Goal: Task Accomplishment & Management: Complete application form

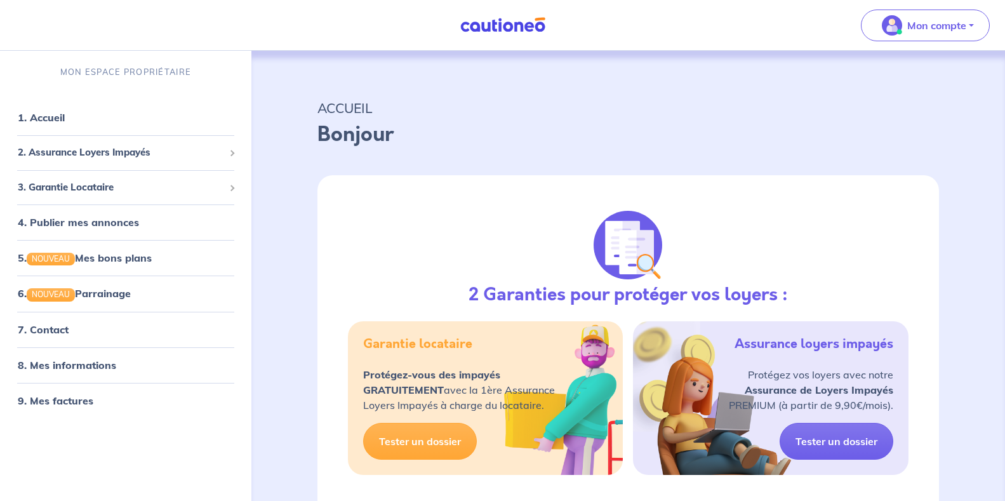
select select "FR"
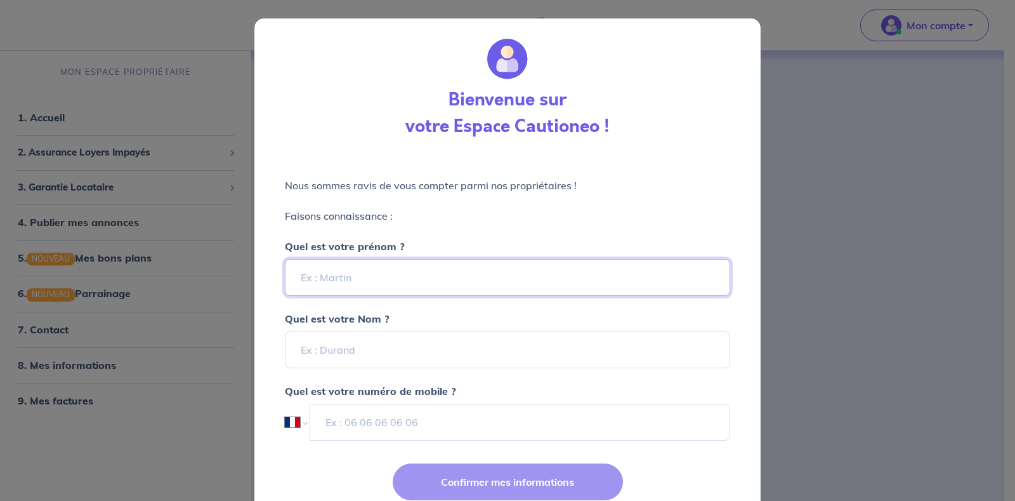
click at [338, 282] on input "Quel est votre prénom ?" at bounding box center [508, 277] width 446 height 37
click at [366, 277] on input "Quel est votre prénom ?" at bounding box center [508, 277] width 446 height 37
type input "[PERSON_NAME]"
type input "MIERO"
type input "06 62 73 85 45"
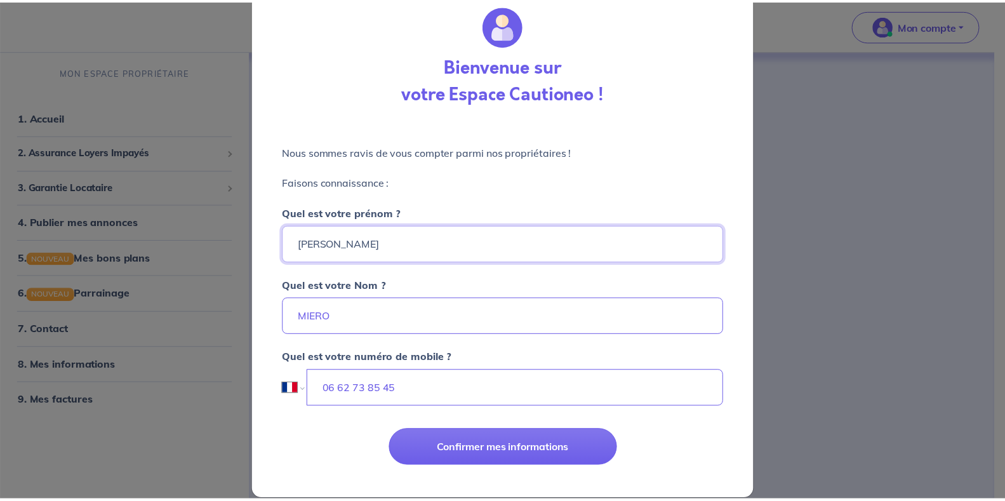
scroll to position [51, 0]
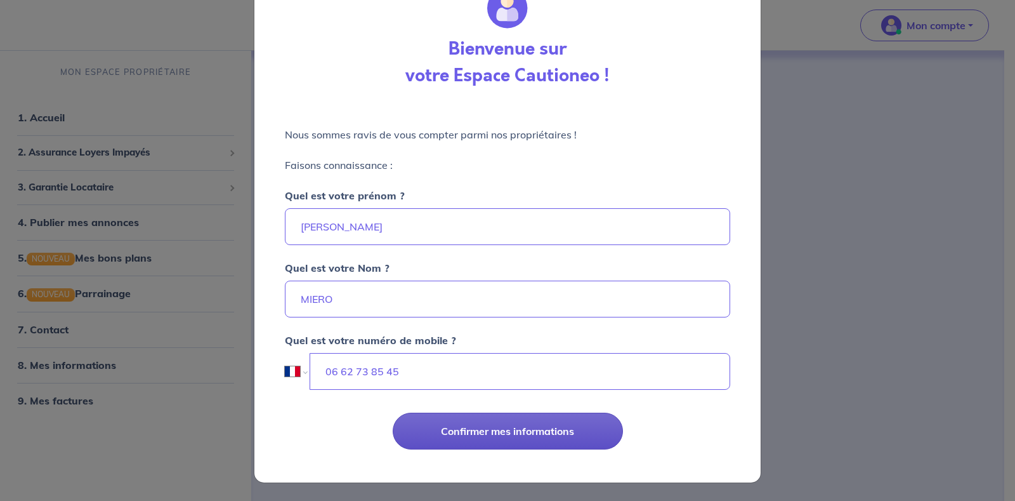
click at [498, 430] on button "Confirmer mes informations" at bounding box center [508, 431] width 230 height 37
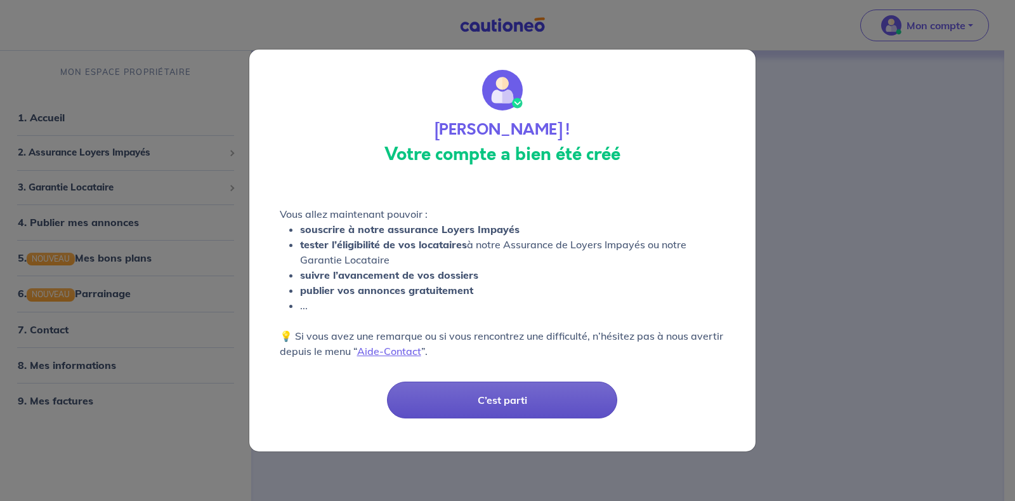
click at [494, 397] on button "C’est parti" at bounding box center [502, 399] width 230 height 37
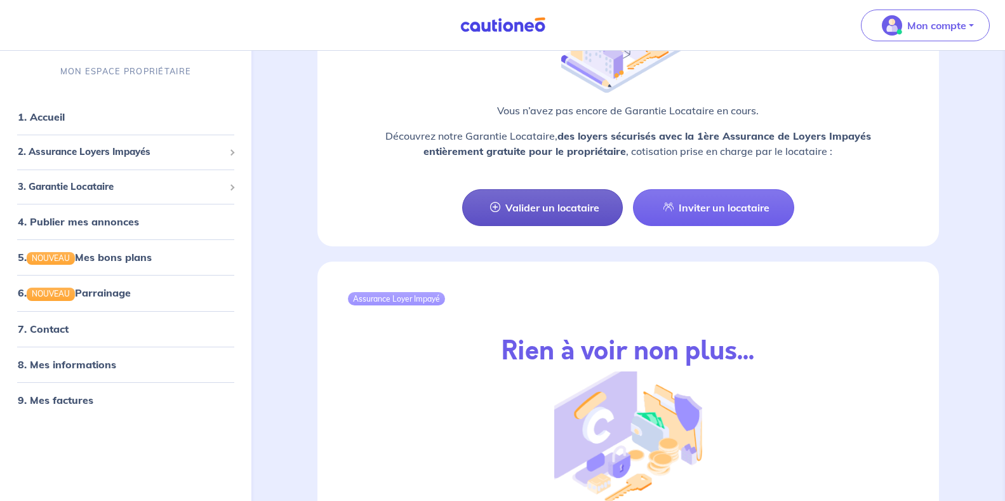
scroll to position [1142, 0]
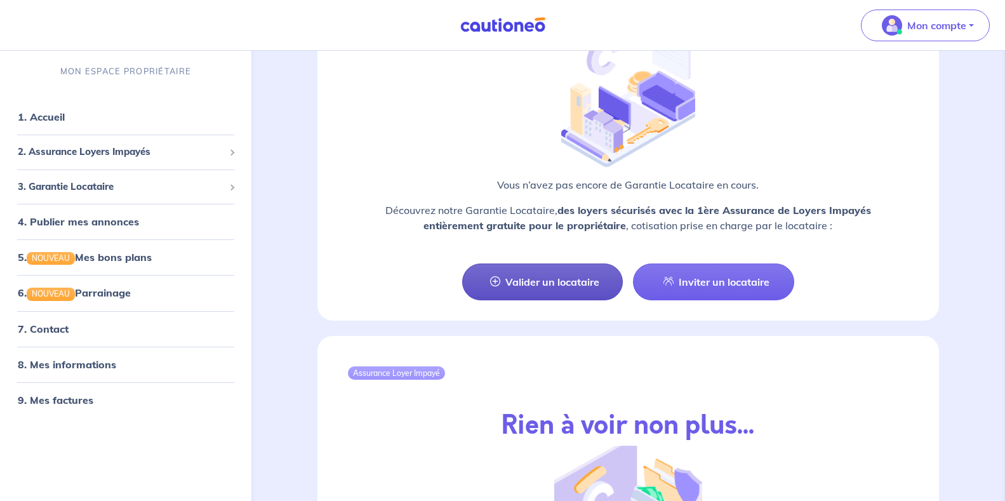
click at [538, 274] on link "Valider un locataire" at bounding box center [542, 281] width 161 height 37
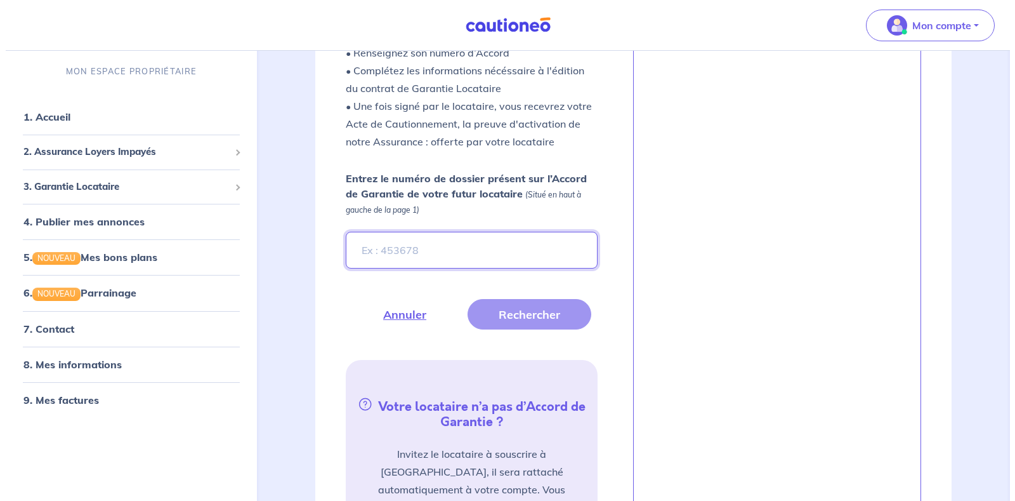
scroll to position [331, 0]
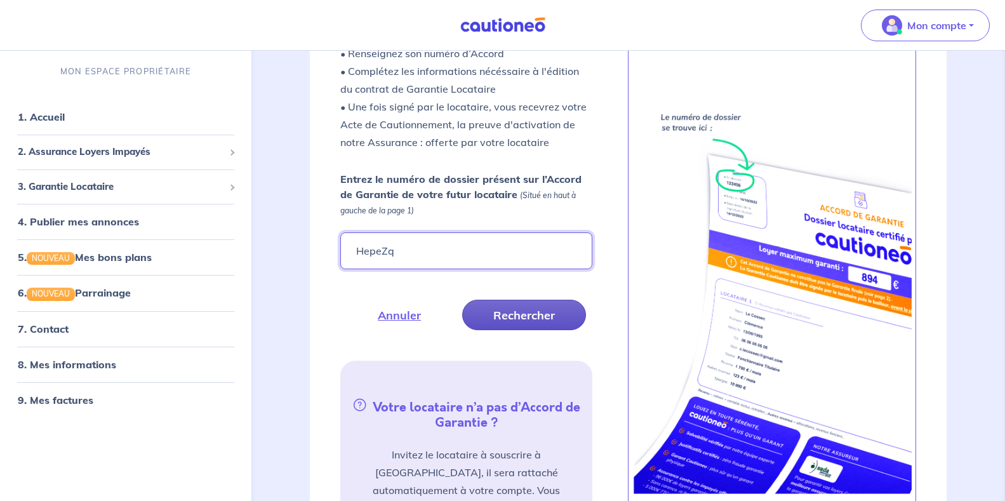
type input "HepeZq"
click at [512, 311] on button "Rechercher" at bounding box center [524, 315] width 124 height 30
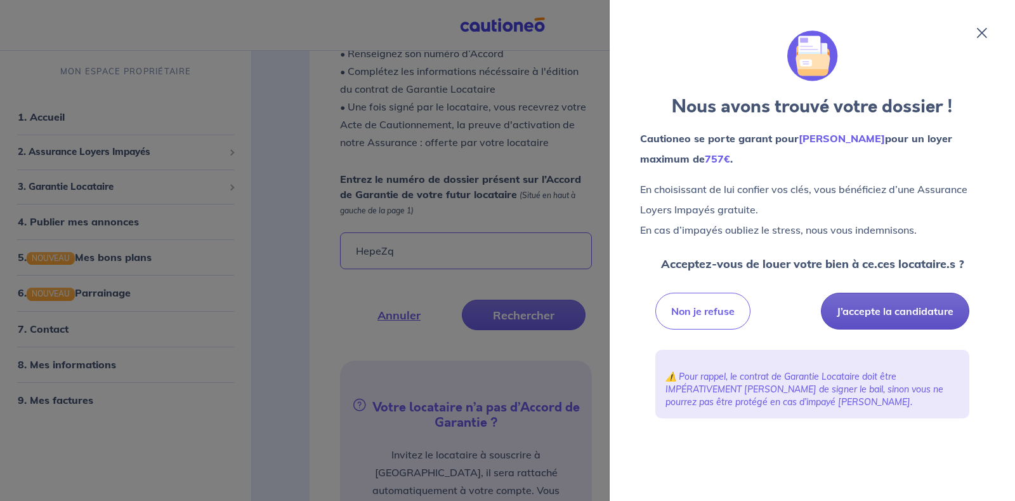
click at [889, 311] on button "J’accepte la candidature" at bounding box center [895, 311] width 149 height 37
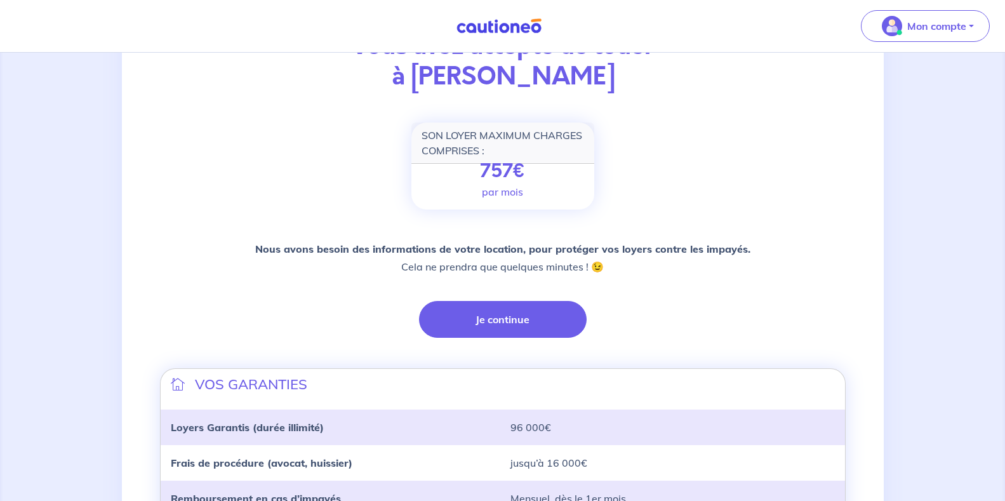
scroll to position [127, 0]
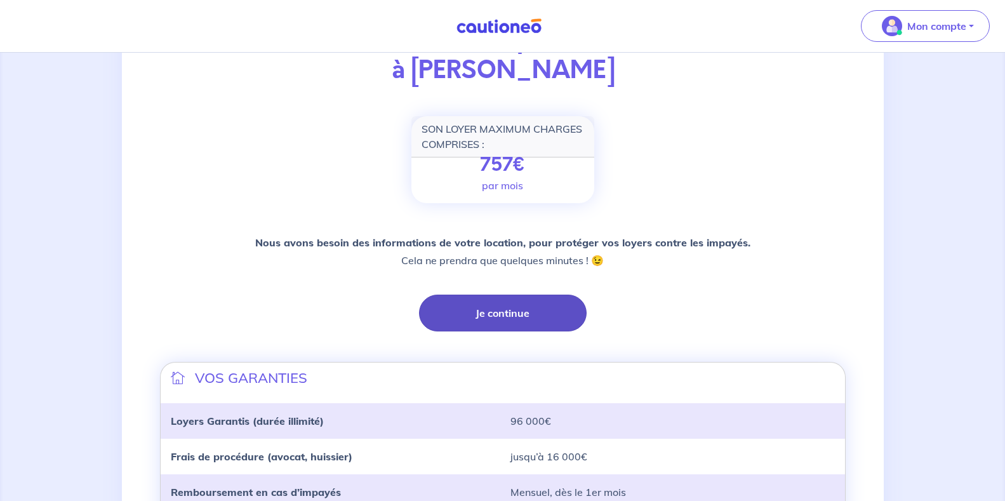
click at [501, 310] on button "Je continue" at bounding box center [503, 312] width 168 height 37
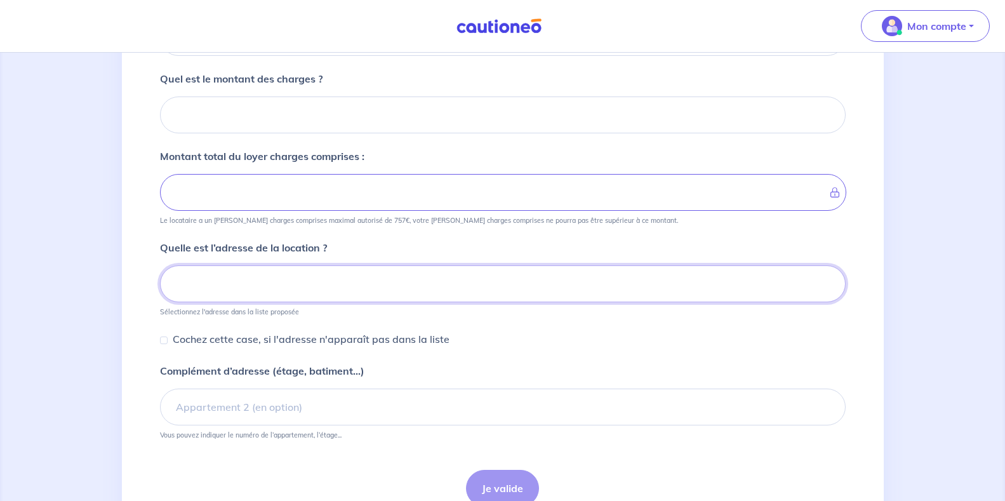
scroll to position [336, 0]
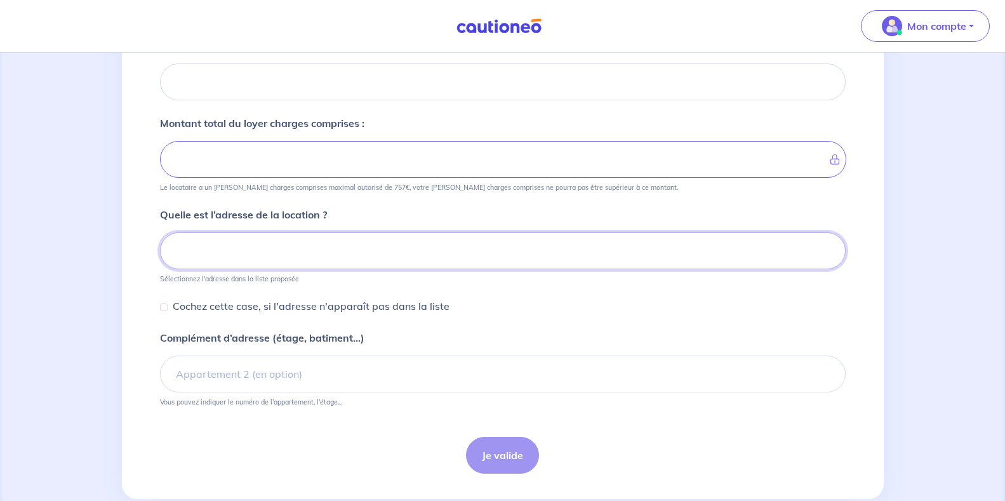
click at [192, 251] on input at bounding box center [502, 250] width 685 height 37
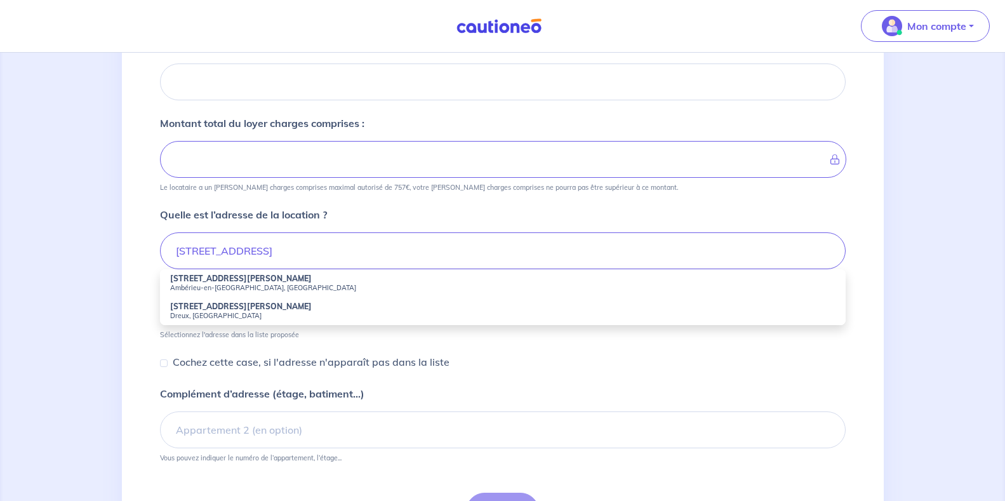
click at [211, 282] on strong "[STREET_ADDRESS][PERSON_NAME]" at bounding box center [241, 279] width 142 height 10
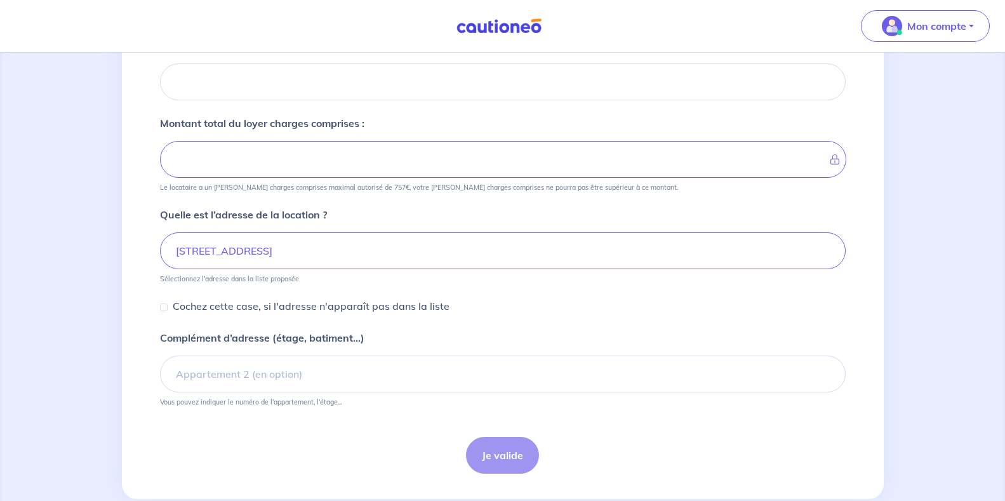
type input "[STREET_ADDRESS][PERSON_NAME]"
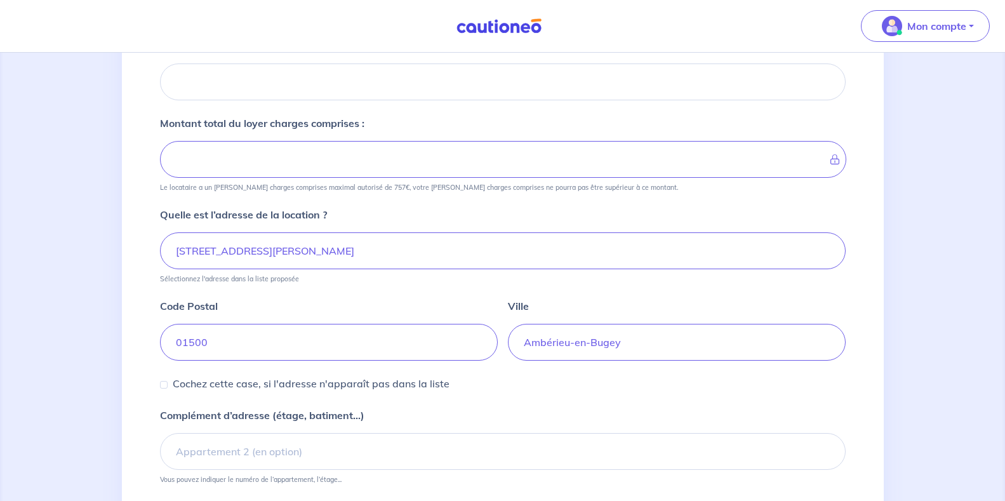
click at [223, 157] on input "Montant total du loyer charges comprises :" at bounding box center [503, 159] width 686 height 37
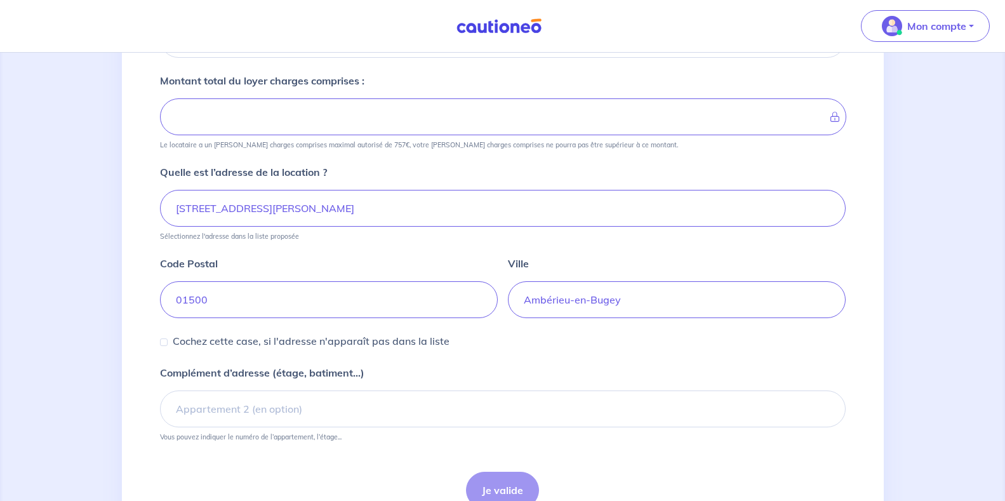
scroll to position [315, 0]
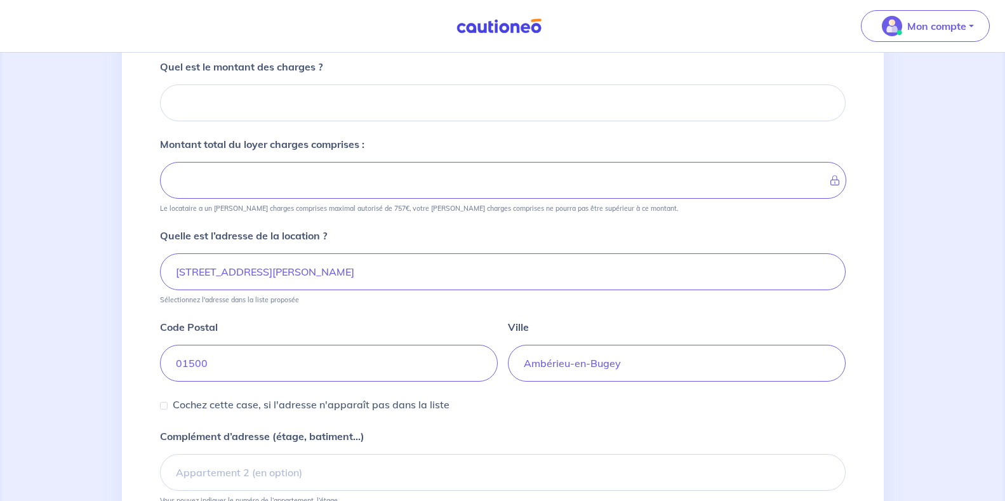
click at [209, 183] on input "Montant total du loyer charges comprises :" at bounding box center [503, 180] width 686 height 37
click at [301, 178] on input "Montant total du loyer charges comprises :" at bounding box center [503, 180] width 686 height 37
drag, startPoint x: 838, startPoint y: 181, endPoint x: 791, endPoint y: 179, distance: 46.4
click at [830, 181] on icon at bounding box center [830, 180] width 0 height 10
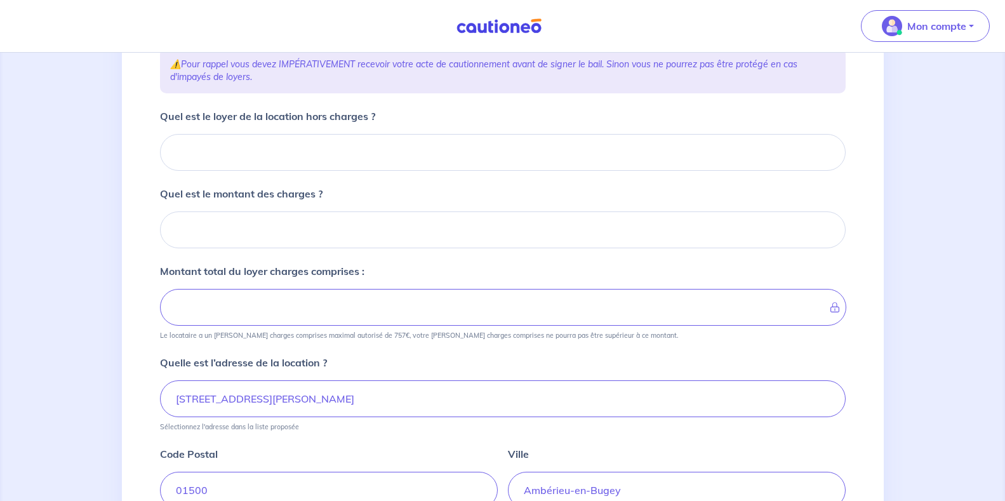
scroll to position [124, 0]
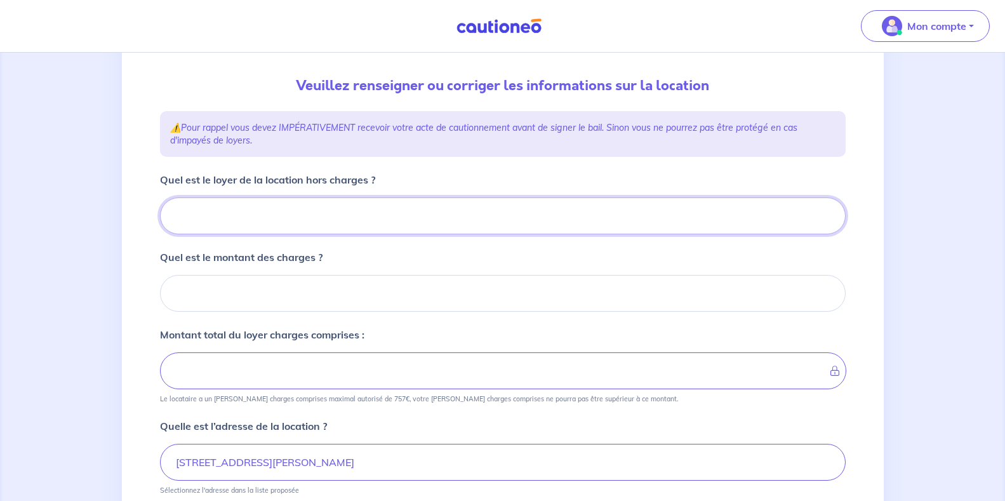
click at [192, 208] on input "Quel est le loyer de la location hors charges ?" at bounding box center [502, 215] width 685 height 37
type input "59"
type input "595"
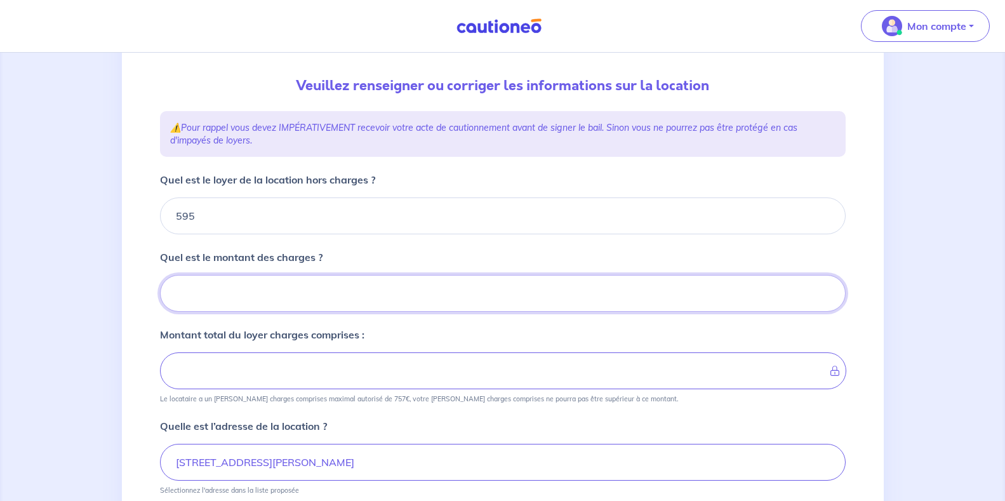
click at [235, 302] on input "Quel est le montant des charges ?" at bounding box center [502, 293] width 685 height 37
type input "25"
type input "620"
click at [271, 293] on input "25" at bounding box center [502, 293] width 685 height 37
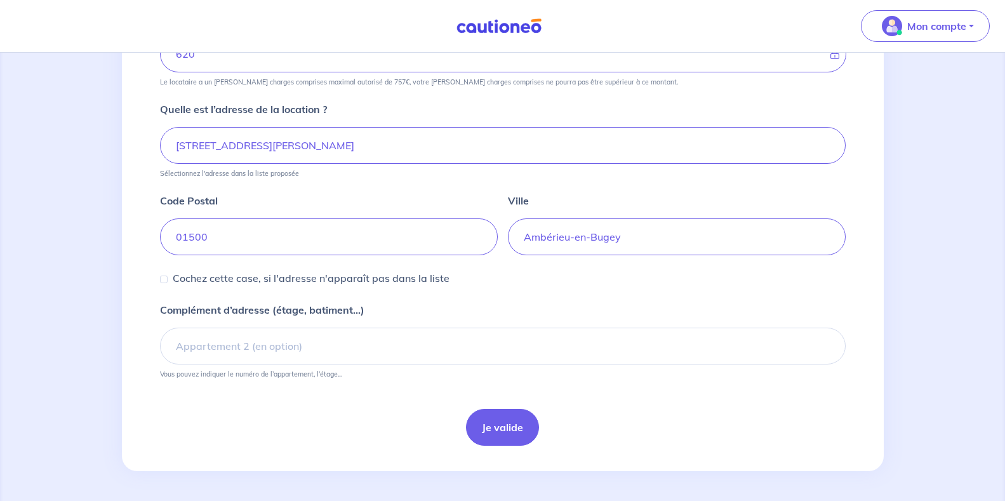
scroll to position [442, 0]
type input "25"
click at [499, 424] on button "Je valide" at bounding box center [502, 426] width 73 height 37
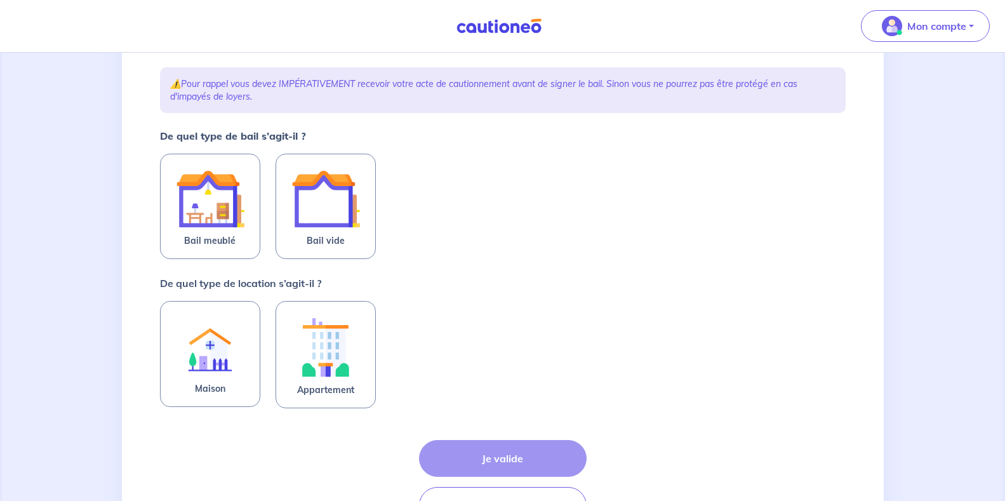
scroll to position [190, 0]
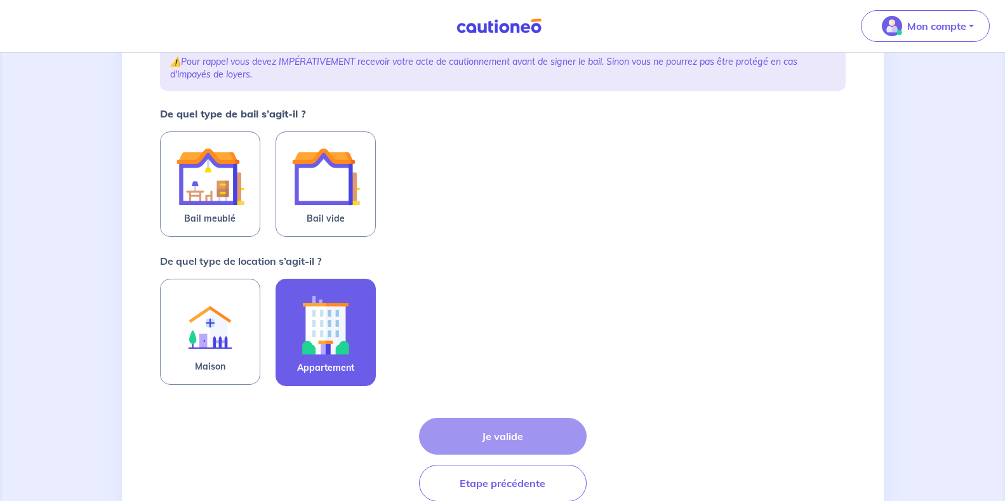
click at [319, 338] on img at bounding box center [325, 324] width 69 height 70
click at [0, 0] on input "Appartement" at bounding box center [0, 0] width 0 height 0
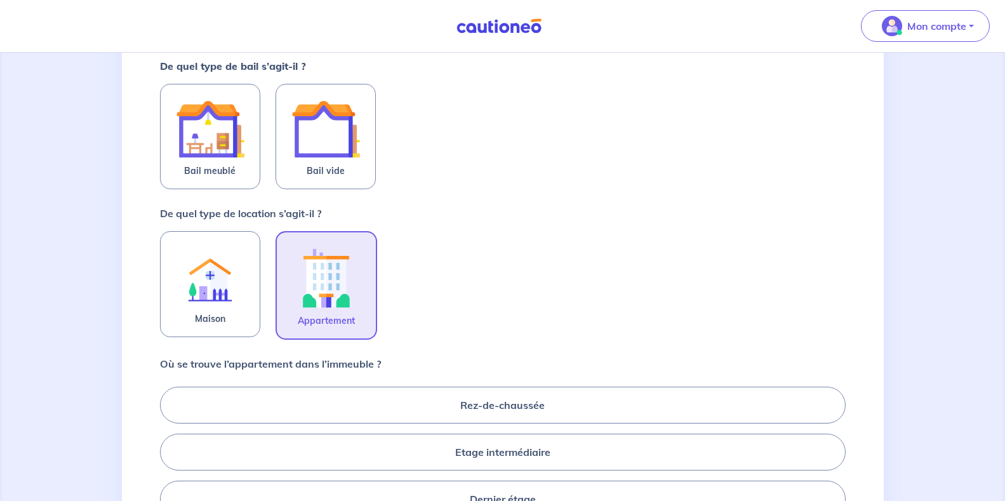
scroll to position [381, 0]
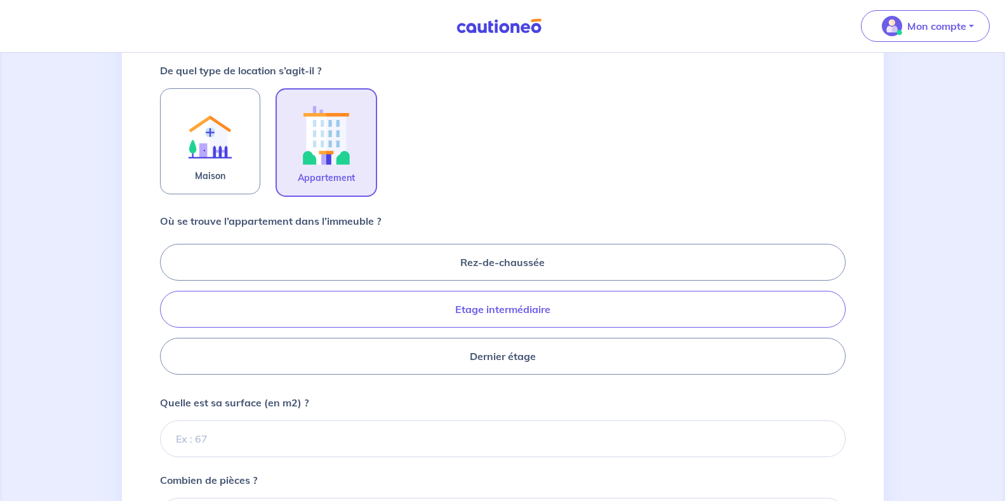
click at [371, 308] on label "Etage intermédiaire" at bounding box center [502, 309] width 685 height 37
click at [168, 308] on input "Etage intermédiaire" at bounding box center [164, 309] width 8 height 8
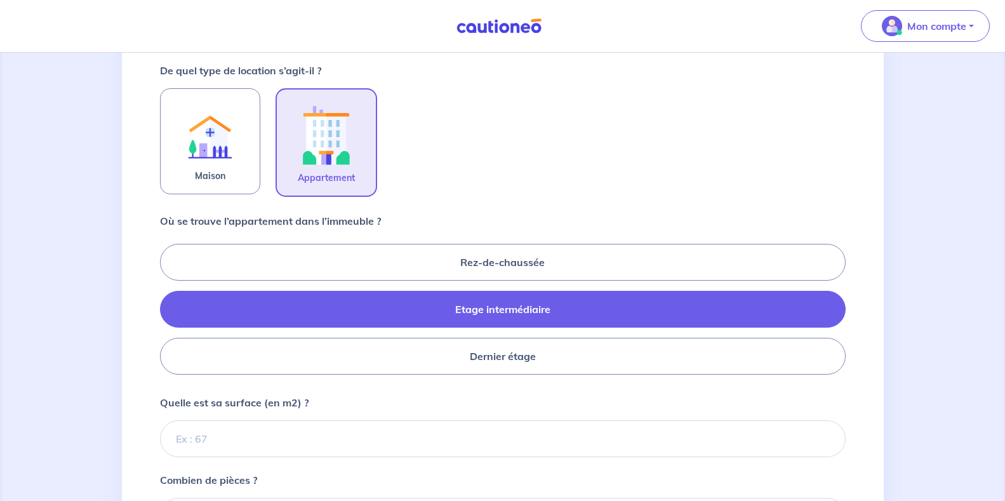
radio input "true"
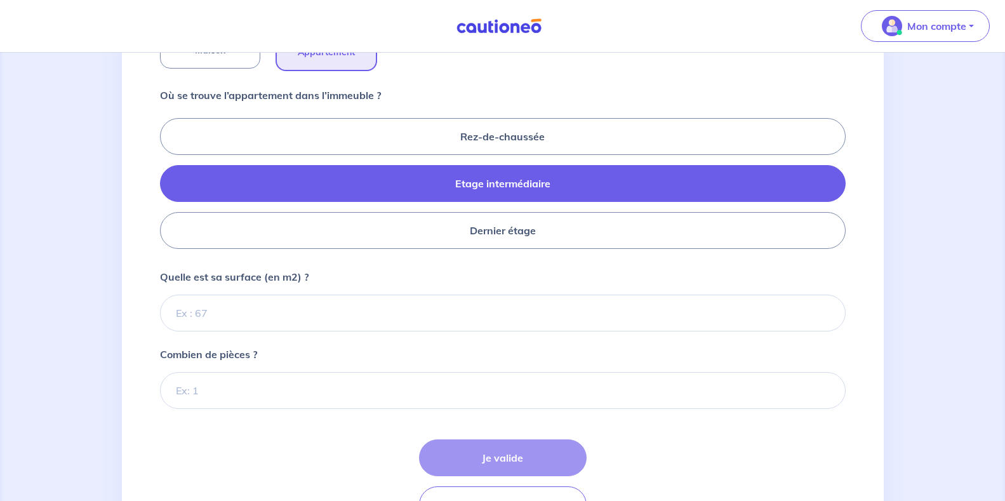
scroll to position [571, 0]
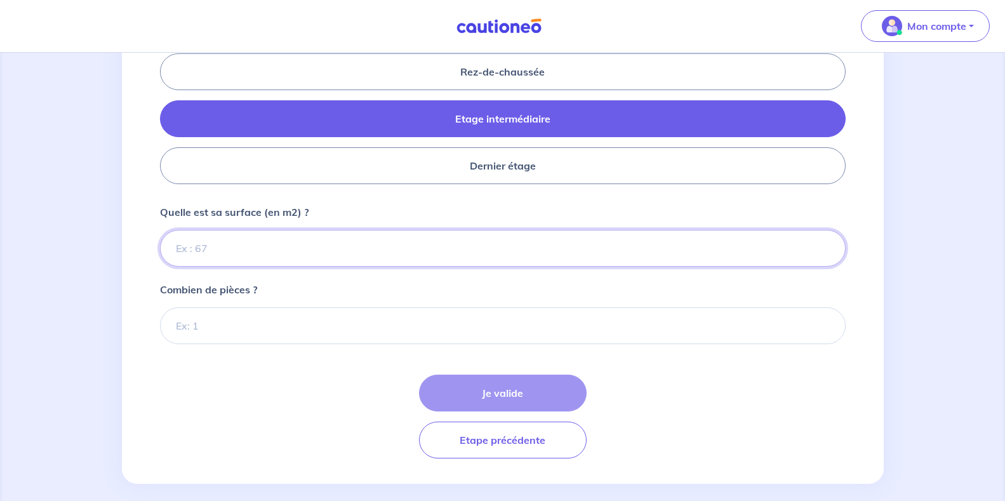
click at [216, 247] on input "Quelle est sa surface (en m2) ?" at bounding box center [502, 248] width 685 height 37
type input "53"
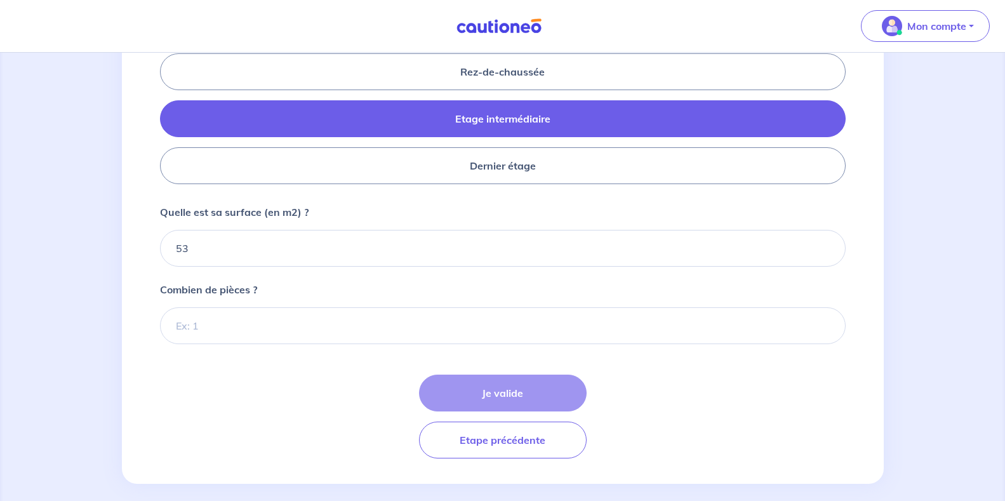
drag, startPoint x: 246, startPoint y: 352, endPoint x: 246, endPoint y: 338, distance: 14.6
click at [246, 349] on form "De quel type de bail s’agit-il ? Bail meublé Bail vide De quel type de location…" at bounding box center [502, 91] width 685 height 733
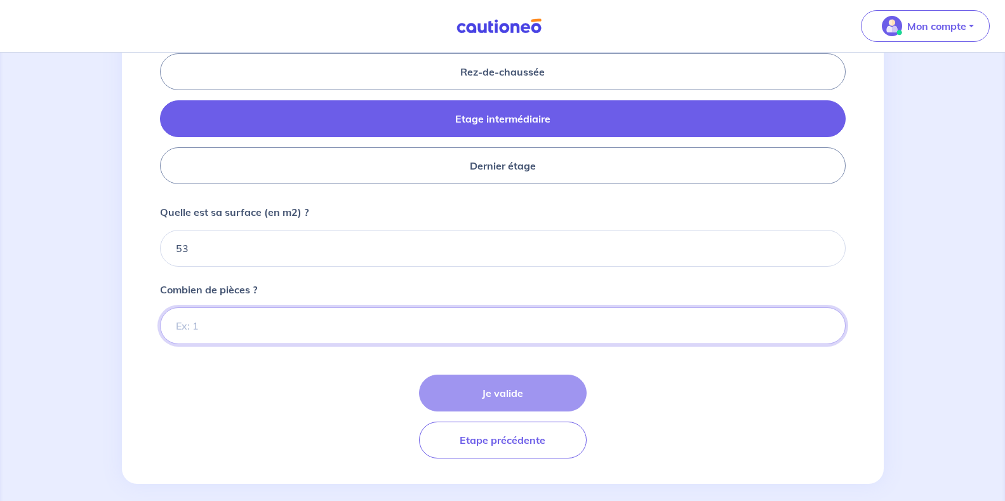
click at [244, 327] on input "Combien de pièces ?" at bounding box center [502, 325] width 685 height 37
type input "2"
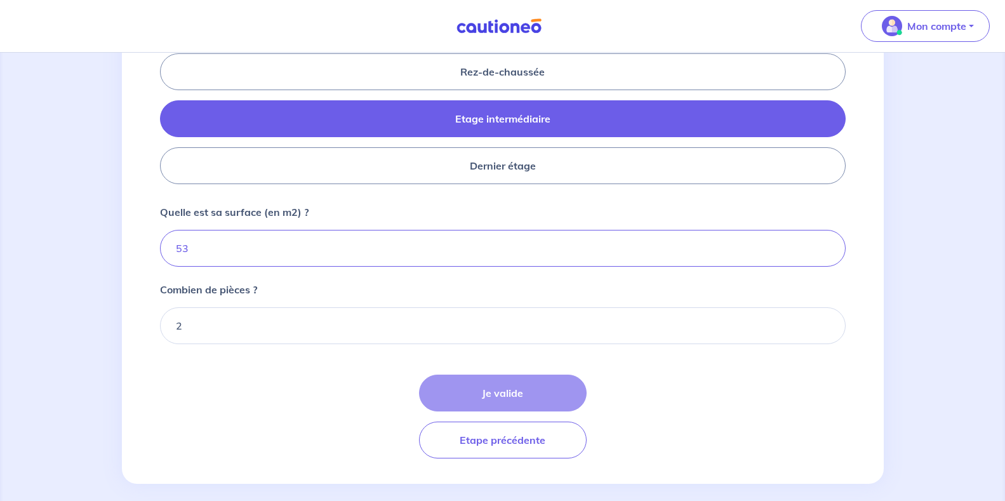
click at [234, 366] on form "De quel type de bail s’agit-il ? Bail meublé Bail vide De quel type de location…" at bounding box center [502, 91] width 685 height 733
click at [226, 251] on input "53" at bounding box center [502, 248] width 685 height 37
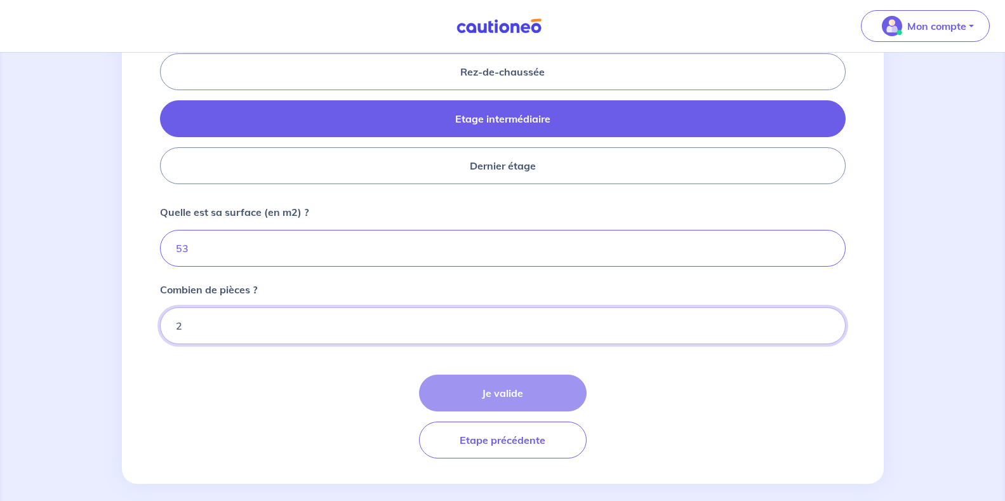
click at [251, 326] on input "2" at bounding box center [502, 325] width 685 height 37
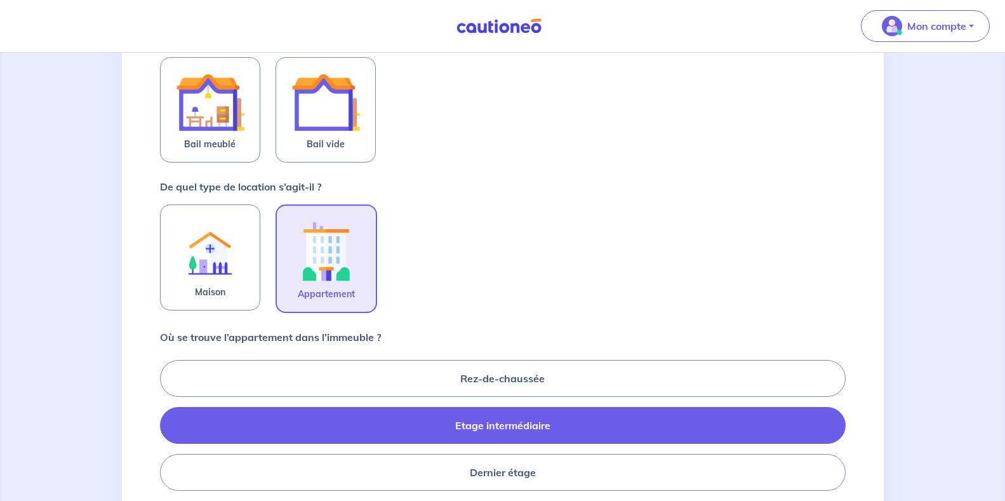
scroll to position [267, 0]
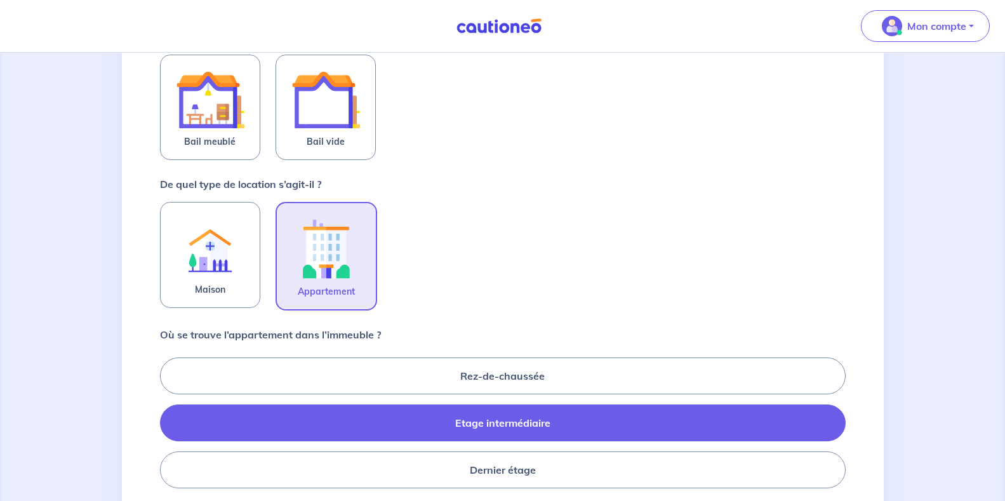
click at [331, 251] on img at bounding box center [326, 248] width 69 height 70
click at [0, 0] on input "Appartement" at bounding box center [0, 0] width 0 height 0
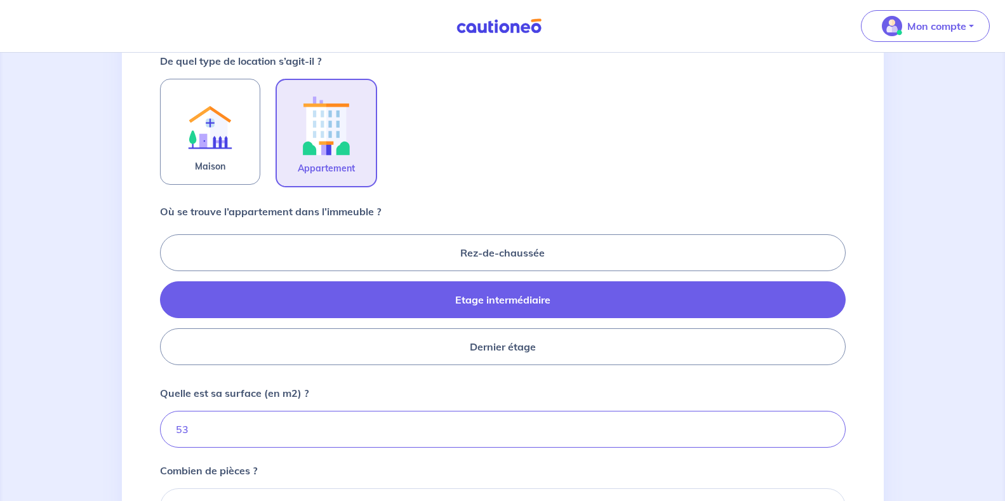
scroll to position [394, 0]
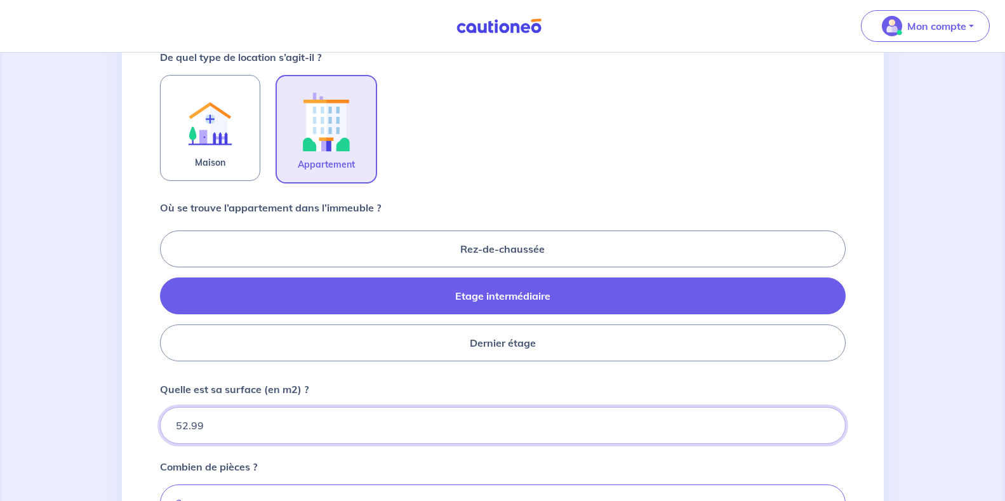
click at [823, 432] on input "52.99" at bounding box center [502, 425] width 685 height 37
type input "53"
click at [823, 424] on input "53" at bounding box center [502, 425] width 685 height 37
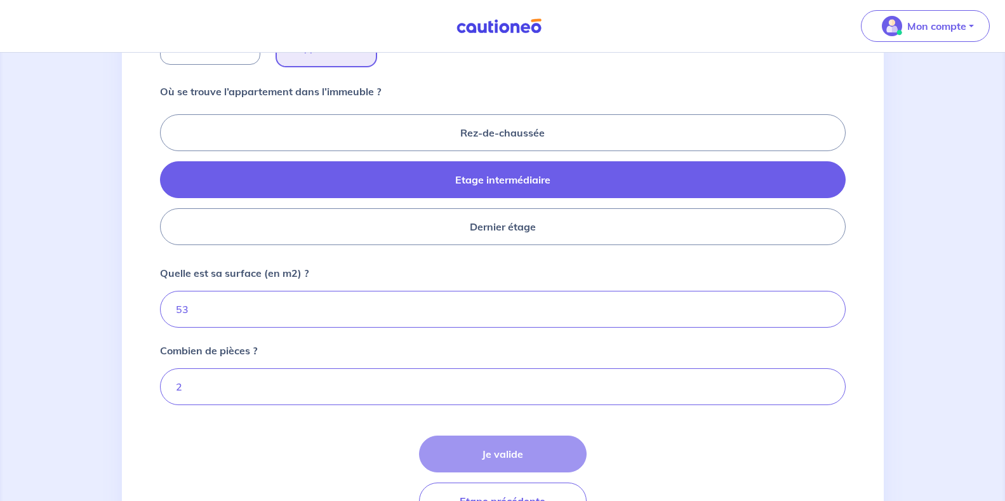
scroll to position [521, 0]
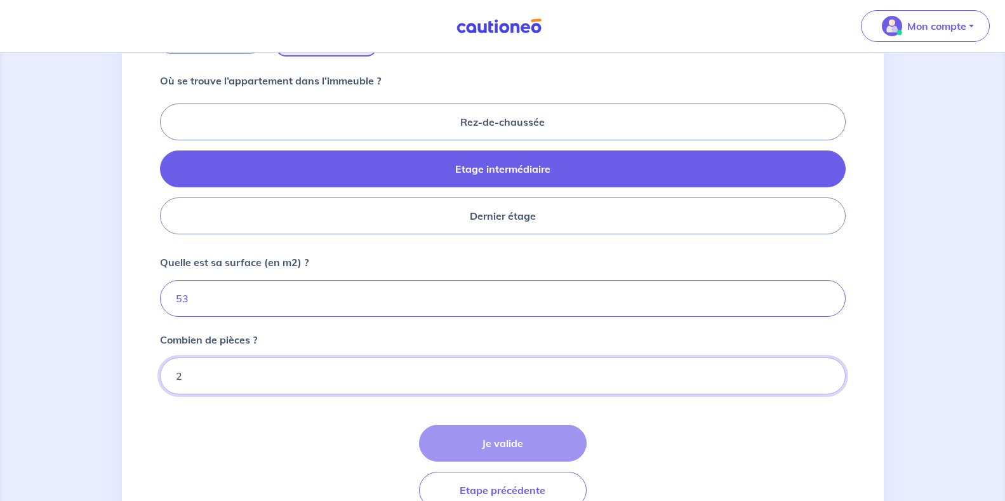
click at [242, 368] on input "2" at bounding box center [502, 375] width 685 height 37
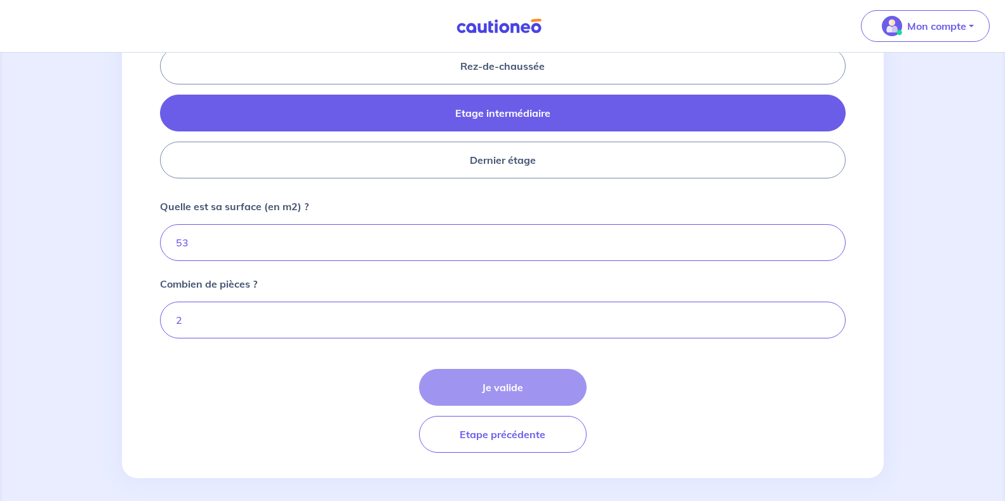
scroll to position [585, 0]
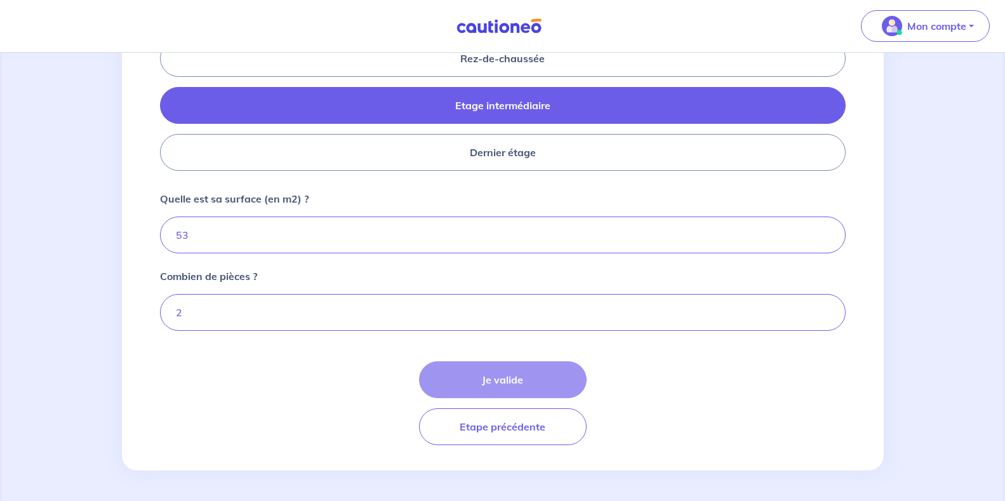
click at [527, 374] on div "Je valide Etape précédente" at bounding box center [502, 403] width 685 height 84
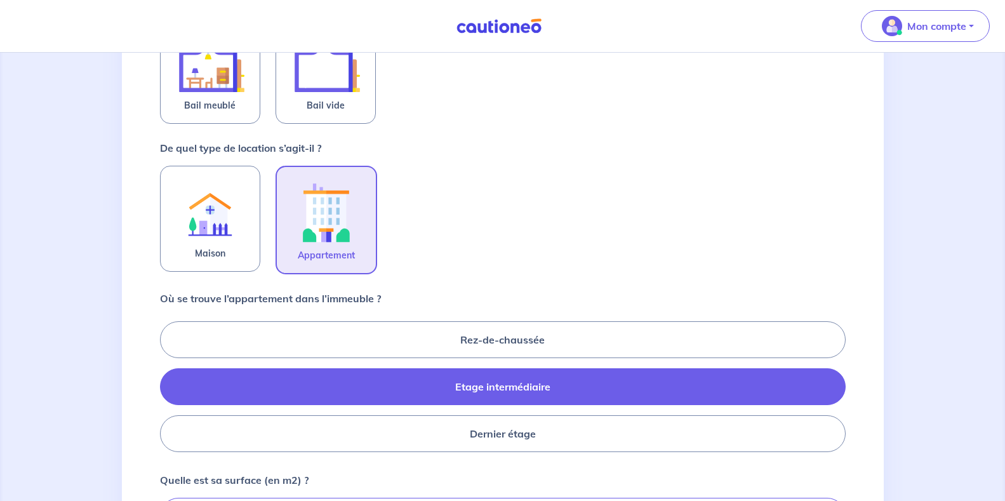
scroll to position [317, 0]
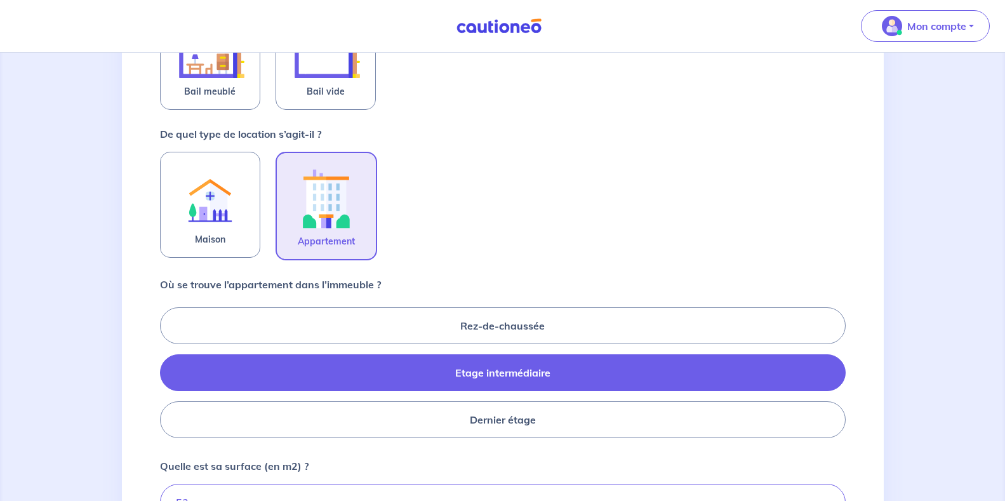
click at [408, 375] on label "Etage intermédiaire" at bounding box center [502, 372] width 685 height 37
click at [168, 375] on input "Etage intermédiaire" at bounding box center [164, 372] width 8 height 8
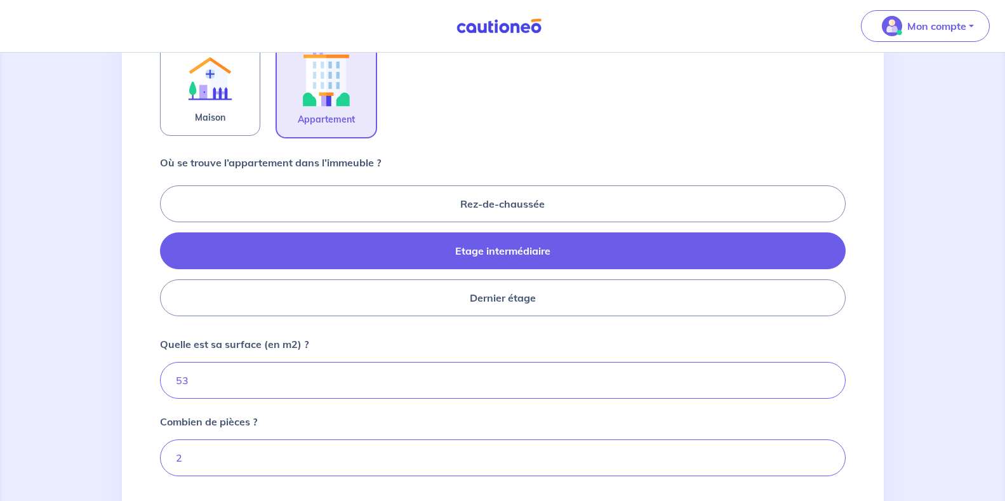
scroll to position [444, 0]
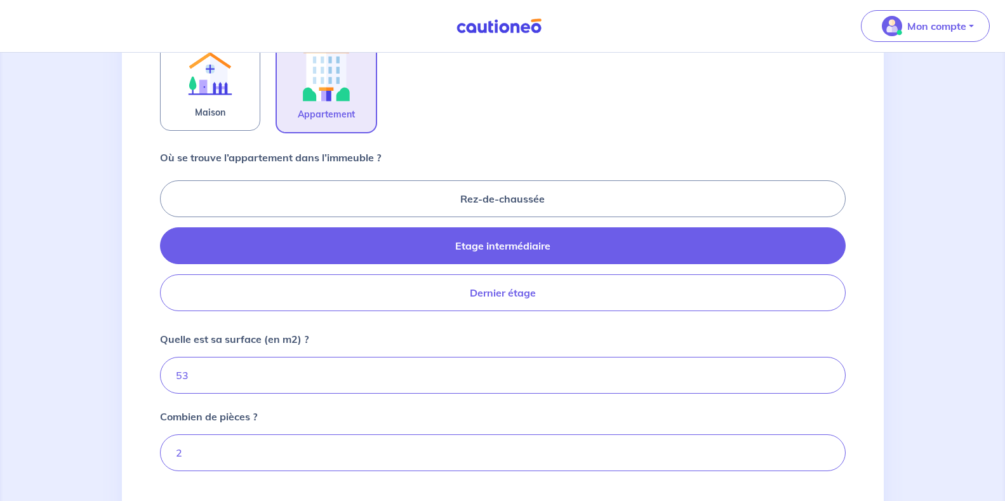
click at [386, 291] on label "Dernier étage" at bounding box center [502, 292] width 685 height 37
click at [168, 249] on input "Dernier étage" at bounding box center [164, 245] width 8 height 8
radio input "true"
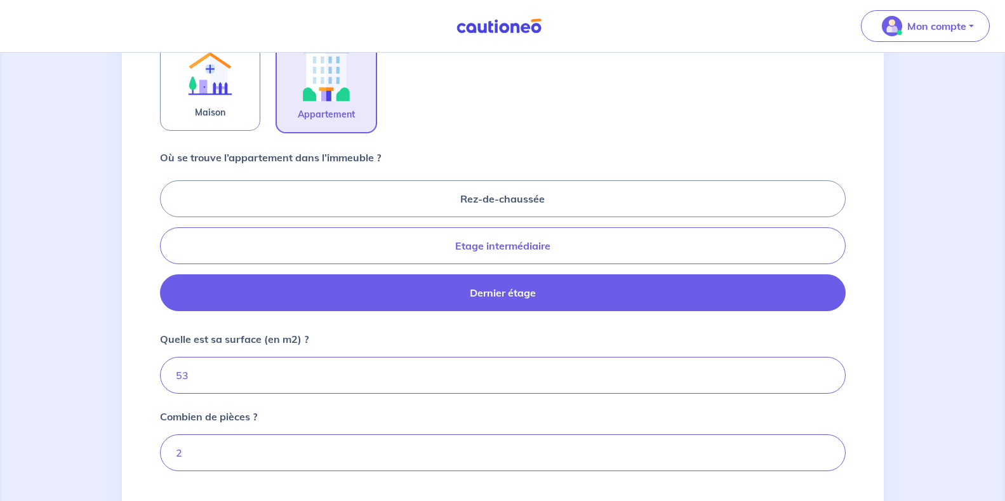
click at [397, 239] on label "Etage intermédiaire" at bounding box center [502, 245] width 685 height 37
click at [168, 241] on input "Etage intermédiaire" at bounding box center [164, 245] width 8 height 8
radio input "true"
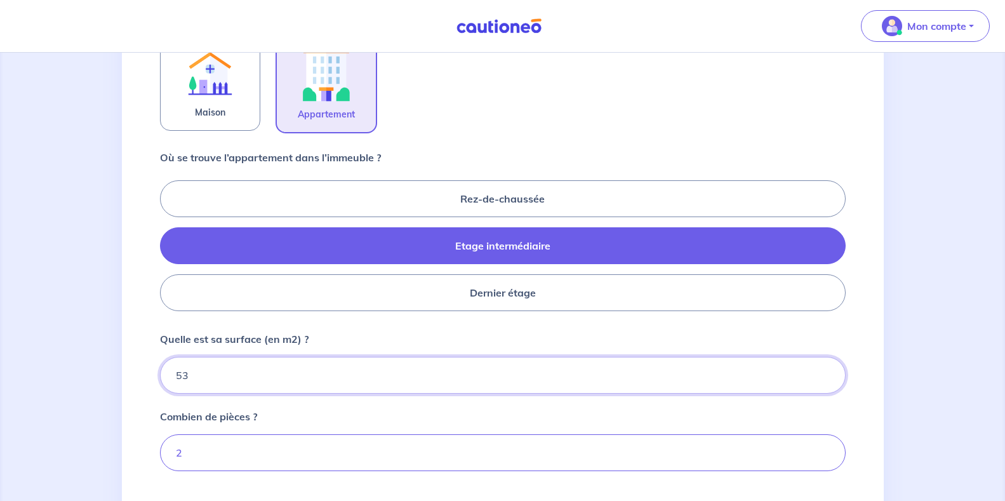
click at [299, 373] on input "53" at bounding box center [502, 375] width 685 height 37
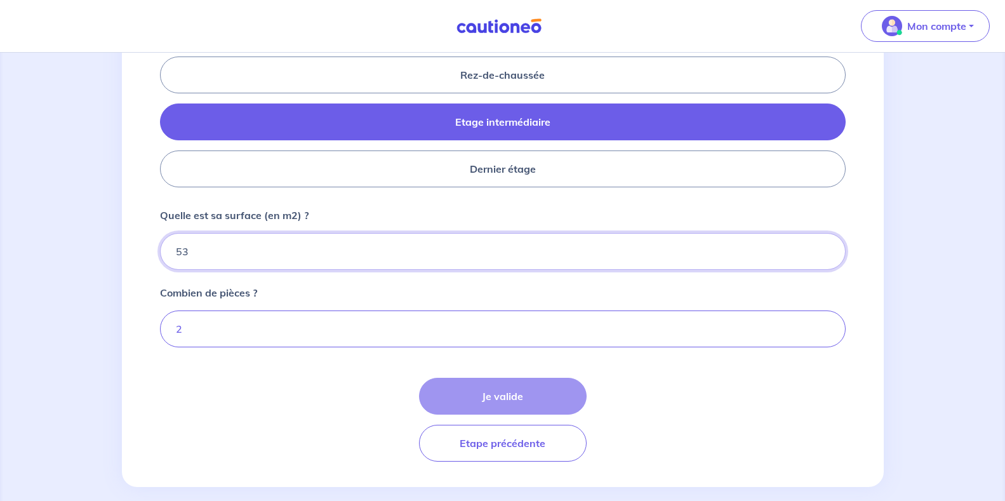
scroll to position [571, 0]
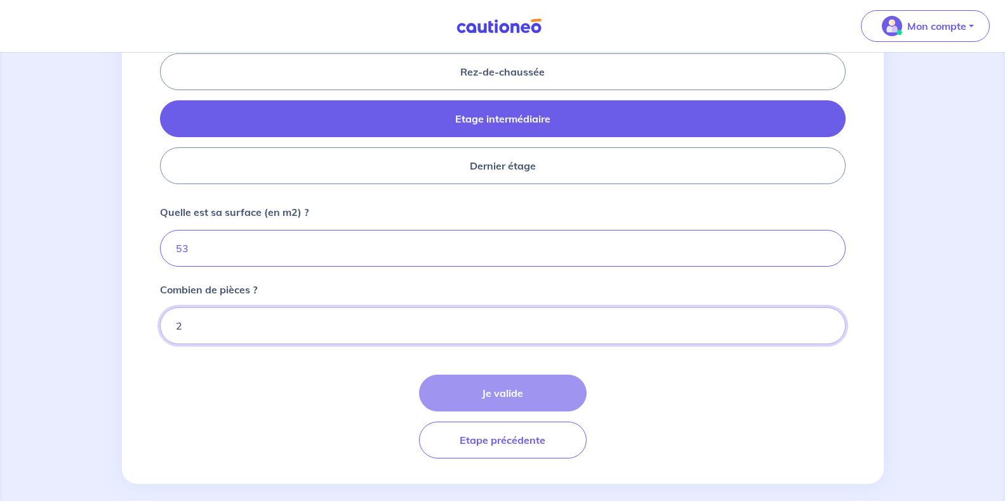
click at [251, 328] on input "2" at bounding box center [502, 325] width 685 height 37
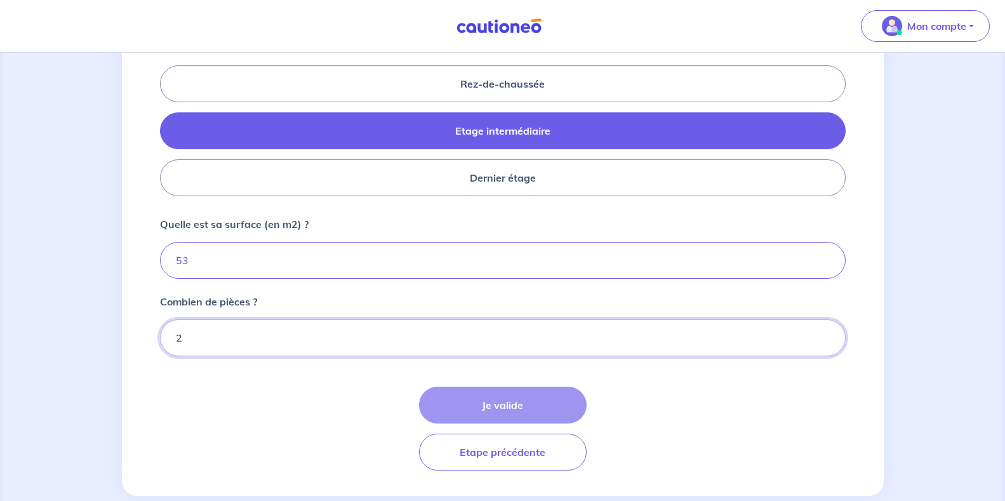
scroll to position [585, 0]
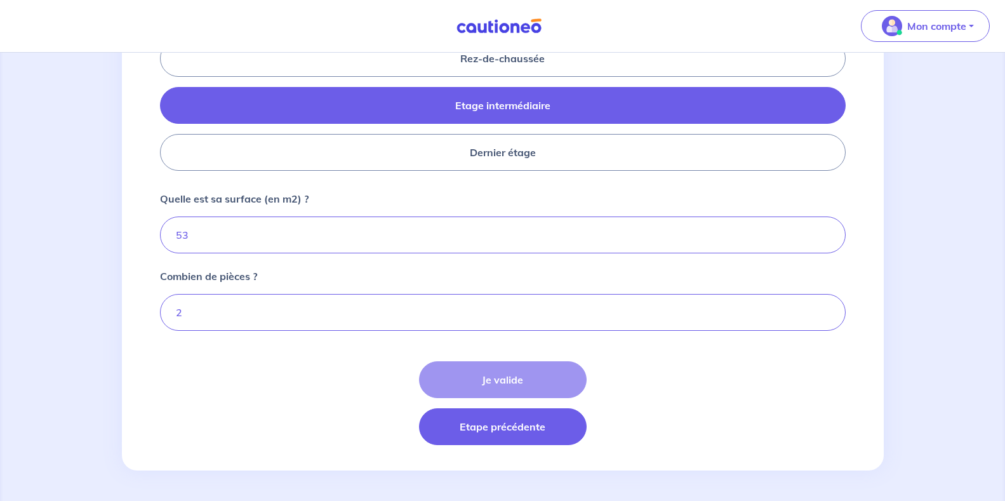
click at [499, 426] on button "Etape précédente" at bounding box center [503, 426] width 168 height 37
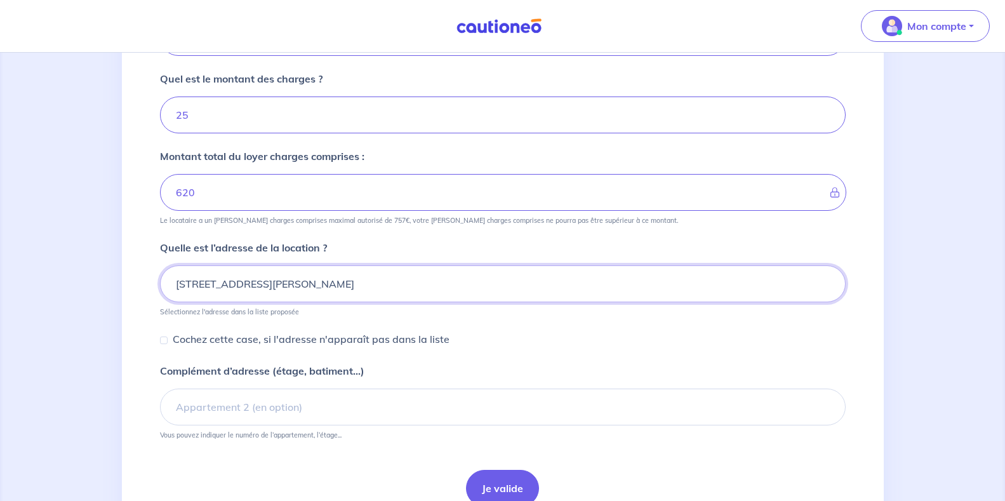
scroll to position [336, 0]
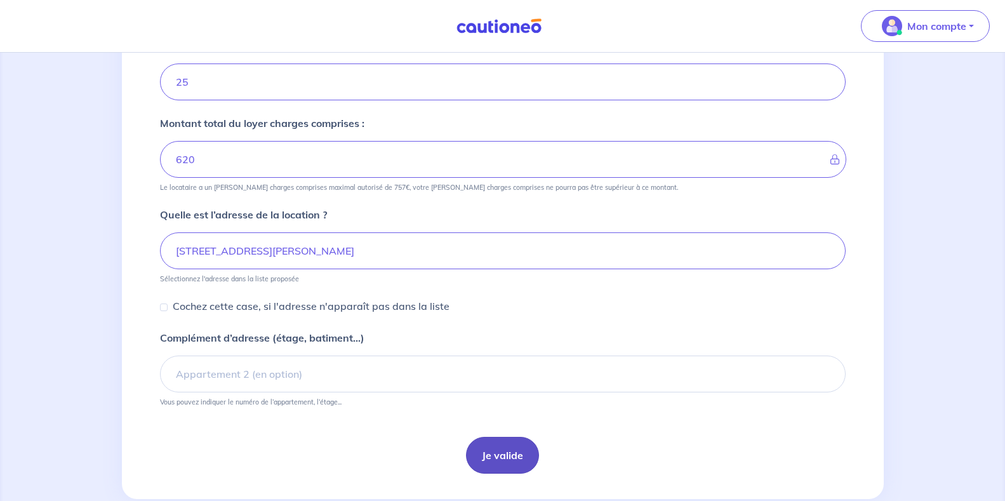
click at [494, 457] on button "Je valide" at bounding box center [502, 455] width 73 height 37
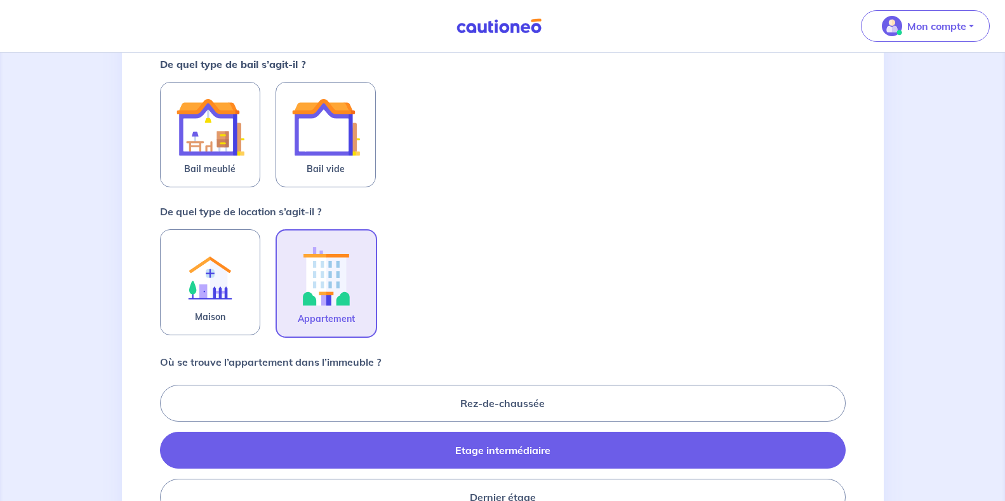
scroll to position [254, 0]
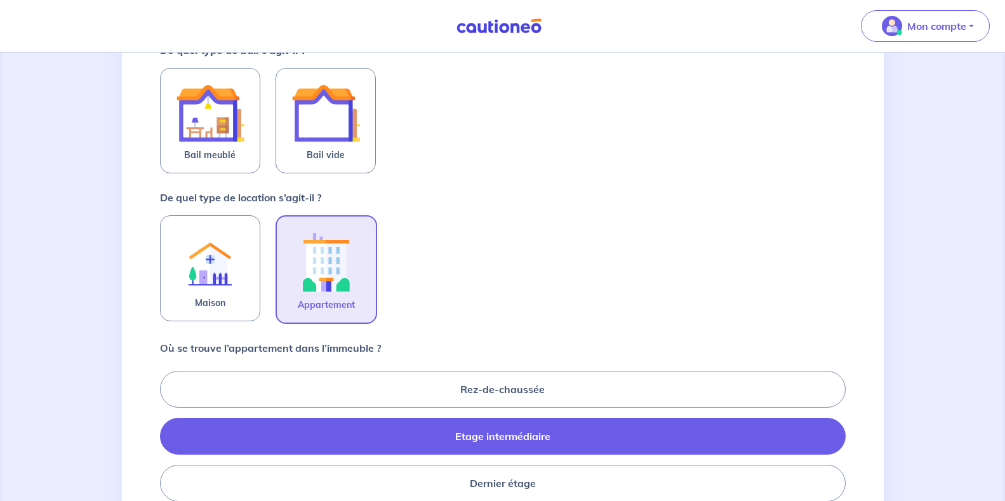
click at [327, 270] on img at bounding box center [326, 262] width 69 height 70
click at [0, 0] on input "Appartement" at bounding box center [0, 0] width 0 height 0
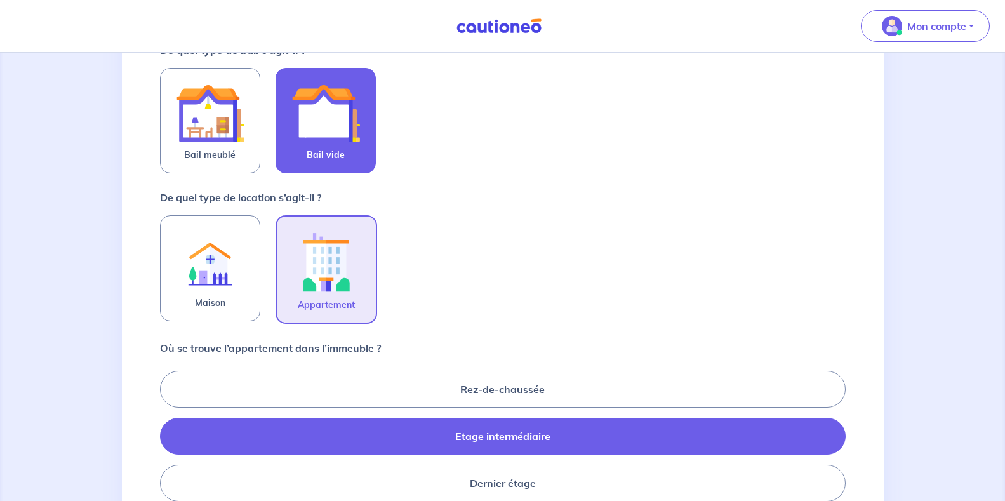
click at [313, 116] on img at bounding box center [325, 113] width 69 height 69
click at [0, 0] on input "Bail vide" at bounding box center [0, 0] width 0 height 0
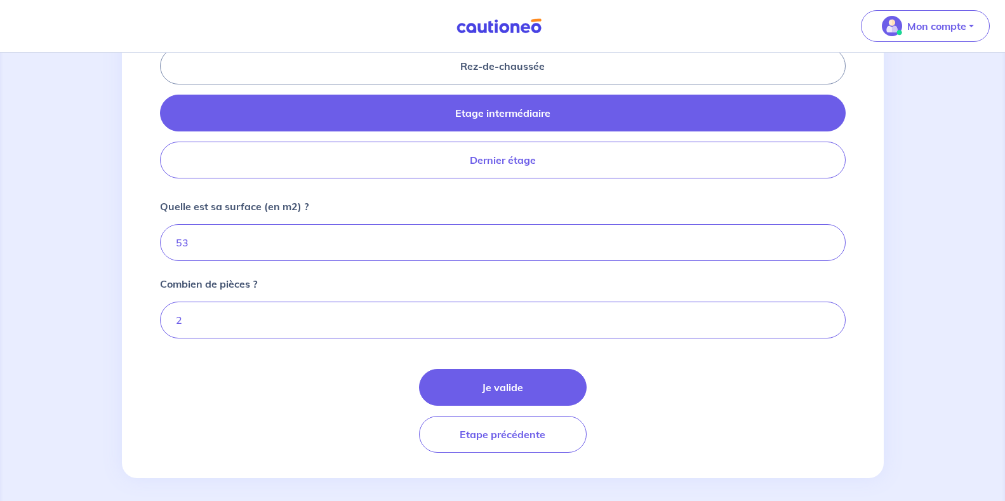
scroll to position [586, 0]
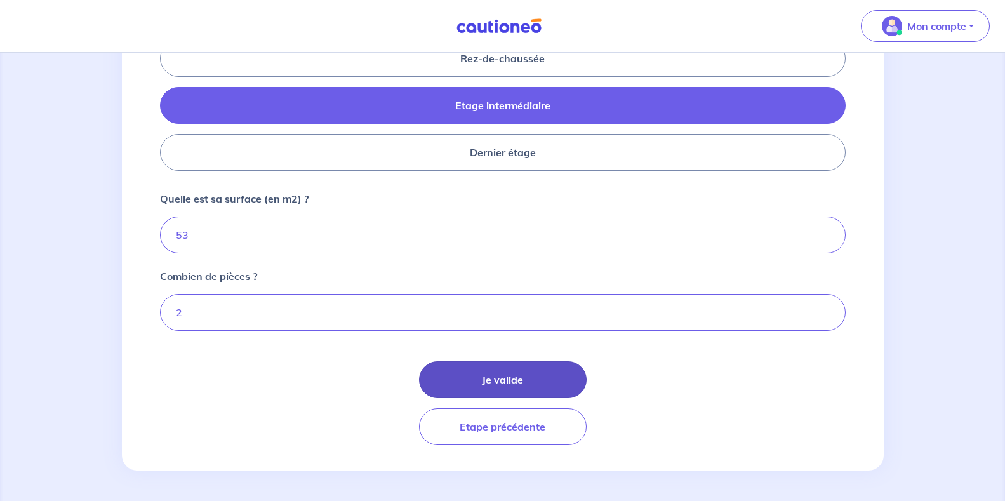
click at [507, 377] on button "Je valide" at bounding box center [503, 379] width 168 height 37
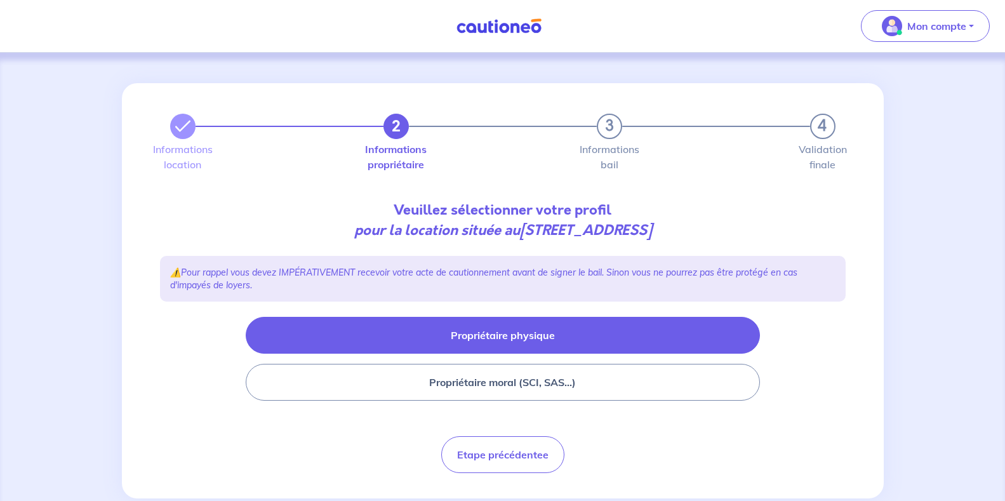
click at [494, 340] on button "Propriétaire physique" at bounding box center [503, 335] width 514 height 37
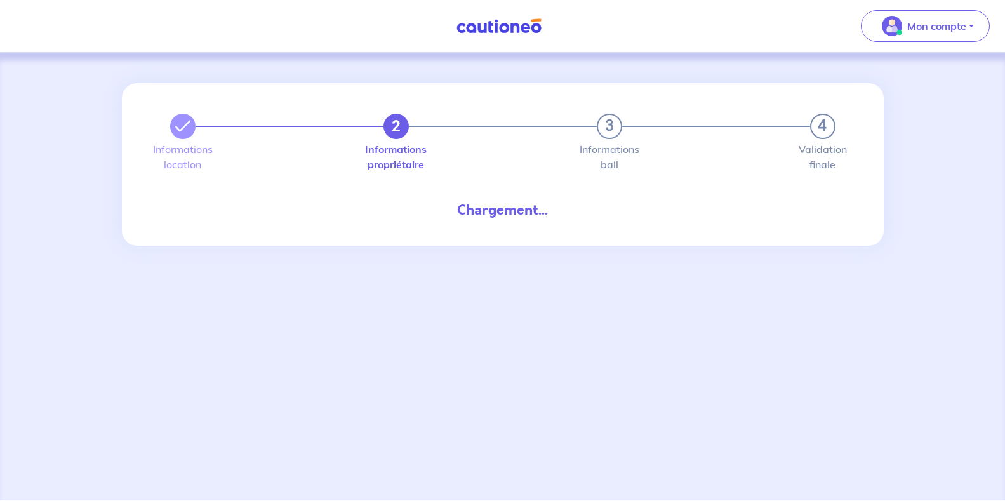
select select "FR"
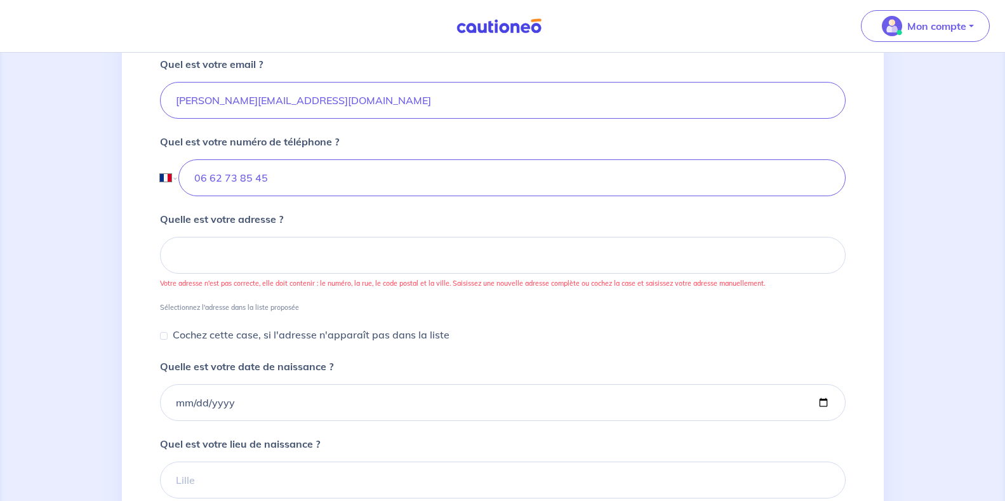
scroll to position [444, 0]
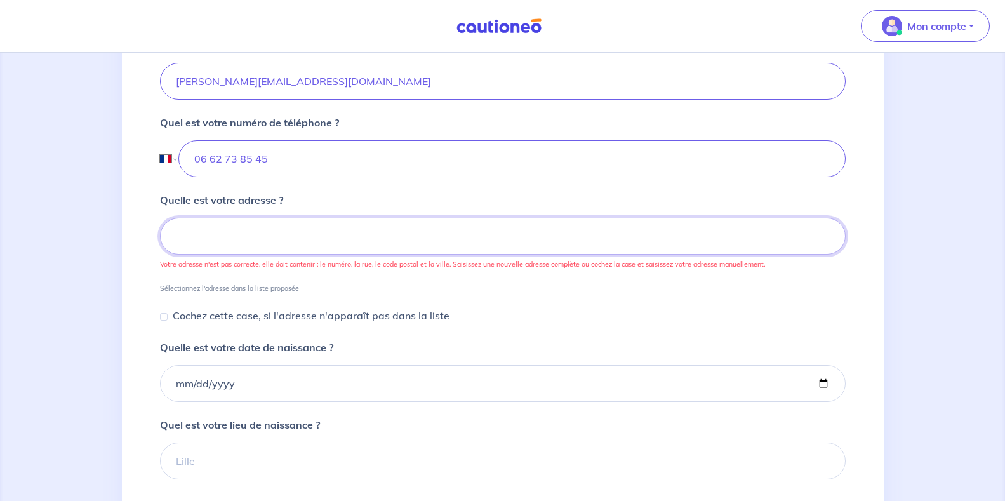
click at [208, 238] on input at bounding box center [502, 236] width 685 height 37
type input "108 av des arbousiers"
type input "06 62 73 85 45"
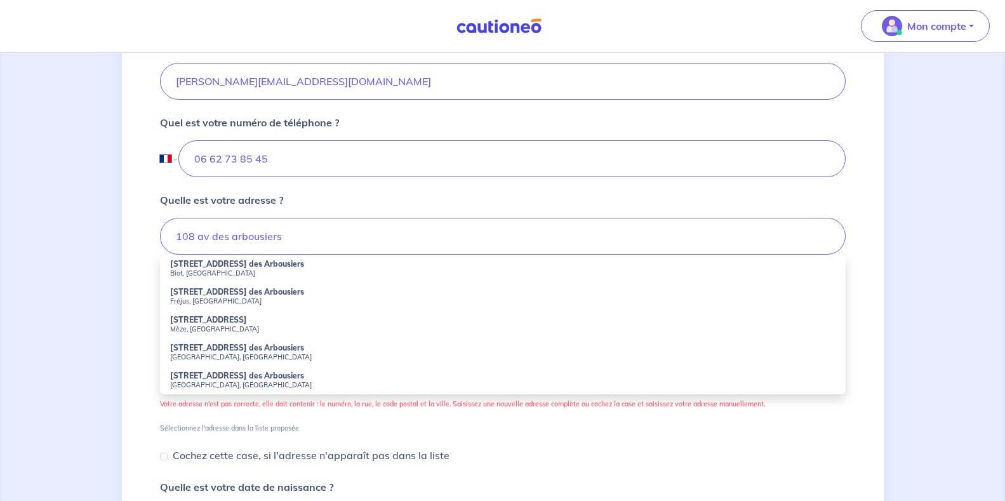
click at [200, 293] on strong "[STREET_ADDRESS] des Arbousiers" at bounding box center [237, 292] width 134 height 10
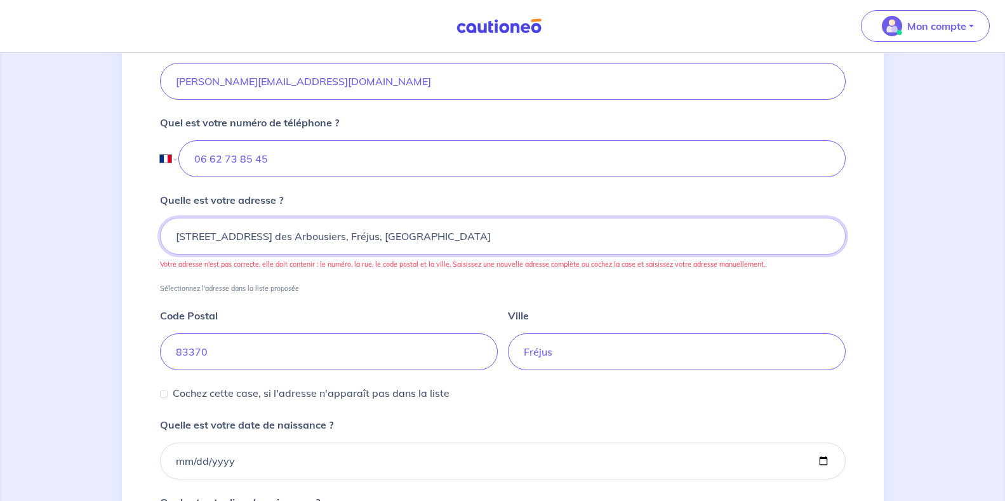
drag, startPoint x: 318, startPoint y: 232, endPoint x: 177, endPoint y: 234, distance: 140.9
click at [177, 234] on input "[STREET_ADDRESS] des Arbousiers, Fréjus, [GEOGRAPHIC_DATA]" at bounding box center [502, 236] width 685 height 37
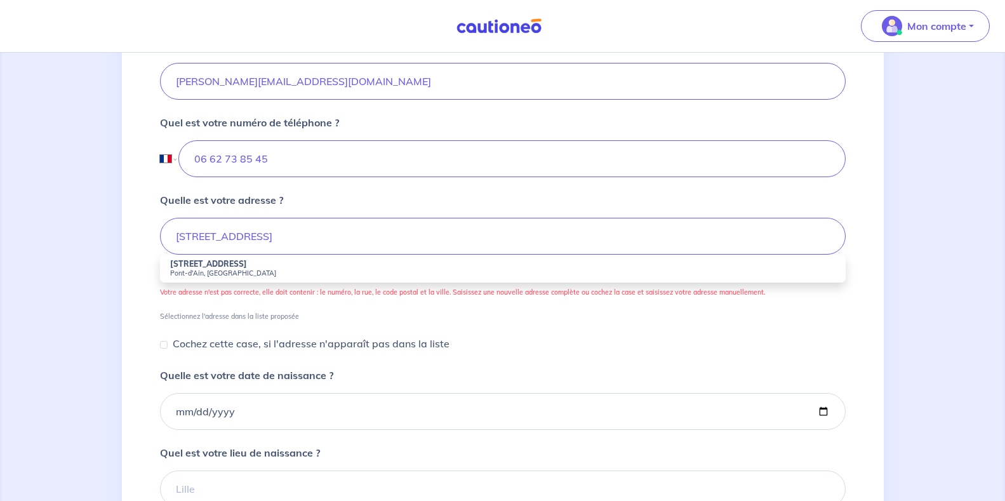
click at [204, 271] on small "Pont-d'Ain, [GEOGRAPHIC_DATA]" at bounding box center [502, 272] width 665 height 9
type input "[STREET_ADDRESS]"
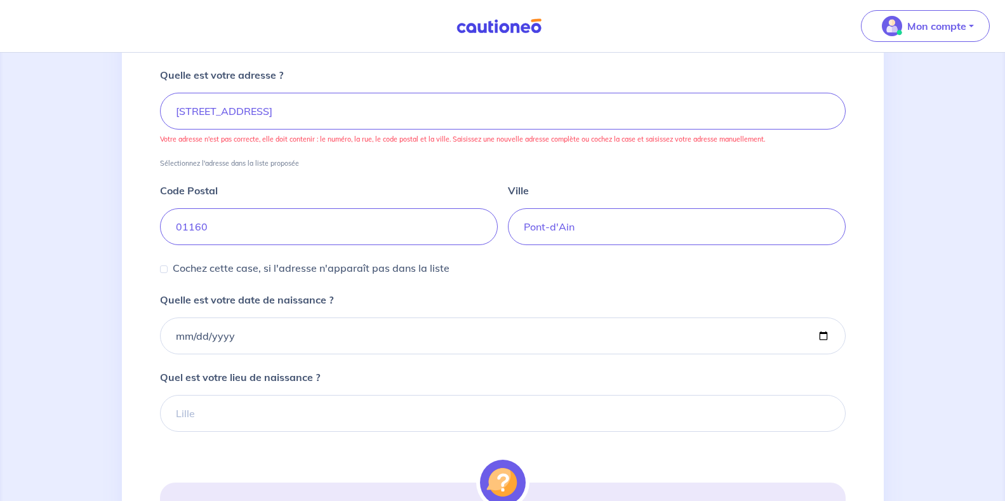
scroll to position [571, 0]
click at [207, 331] on input "Quelle est votre date de naissance ?" at bounding box center [502, 333] width 685 height 37
click at [172, 334] on input "Quelle est votre date de naissance ?" at bounding box center [502, 333] width 685 height 37
click at [176, 332] on input "Quelle est votre date de naissance ?" at bounding box center [502, 333] width 685 height 37
click at [263, 338] on input "Quelle est votre date de naissance ?" at bounding box center [502, 333] width 685 height 37
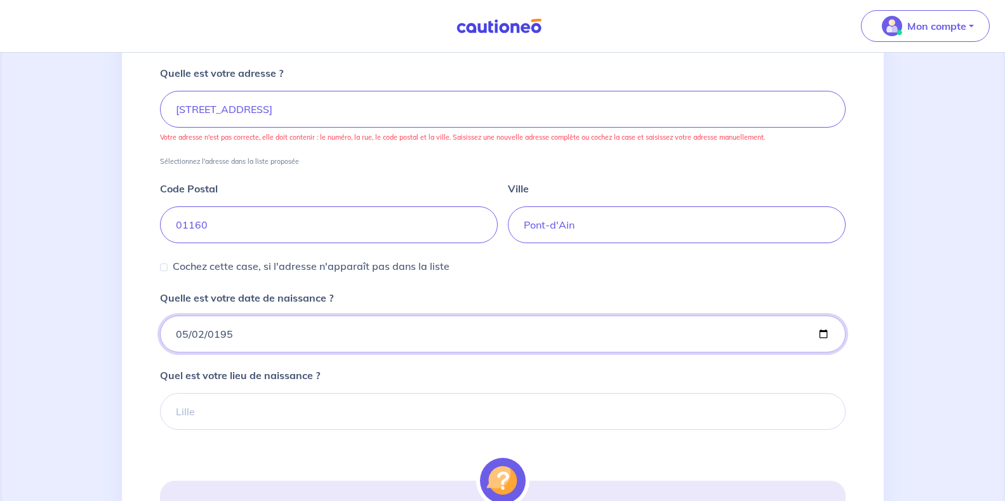
type input "[DATE]"
click at [302, 330] on input "[DATE]" at bounding box center [502, 333] width 685 height 37
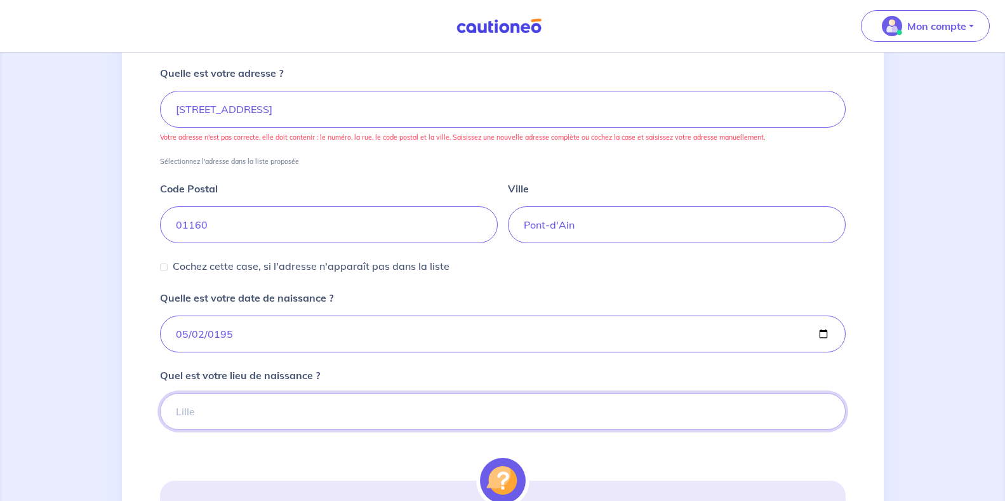
click at [212, 397] on input "Quel est votre lieu de naissance ?" at bounding box center [502, 411] width 685 height 37
click at [122, 421] on div "2 3 4 Informations location Informations propriétaire Informations bail Validat…" at bounding box center [503, 112] width 762 height 1200
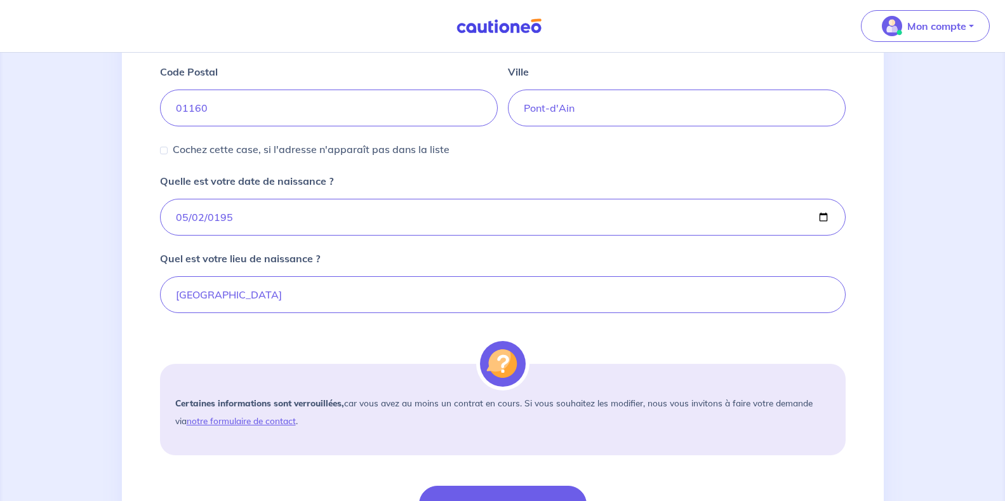
scroll to position [698, 0]
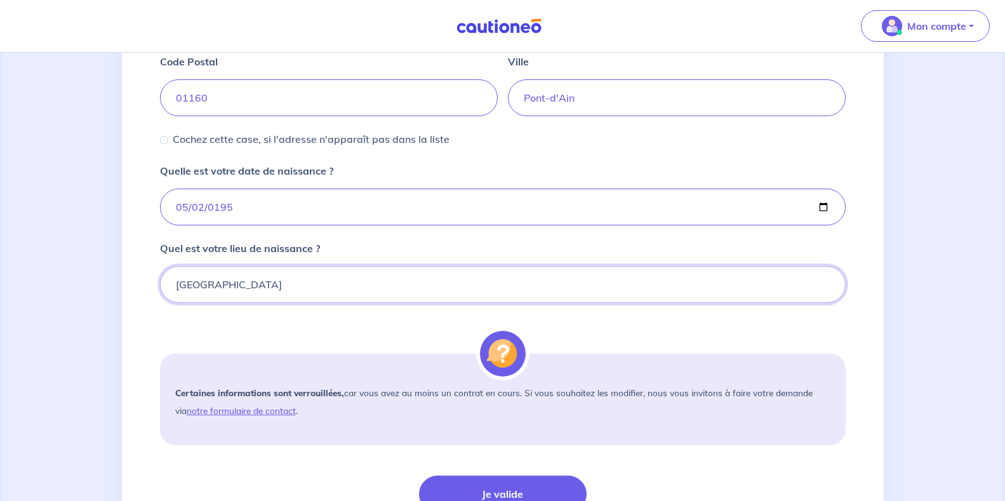
click at [195, 280] on input "[GEOGRAPHIC_DATA]" at bounding box center [502, 284] width 685 height 37
type input "l"
type input "[GEOGRAPHIC_DATA]"
click at [221, 326] on form "Quel est votre prénom ? [PERSON_NAME] est votre nom ? MIERO Quel est votre emai…" at bounding box center [502, 94] width 685 height 930
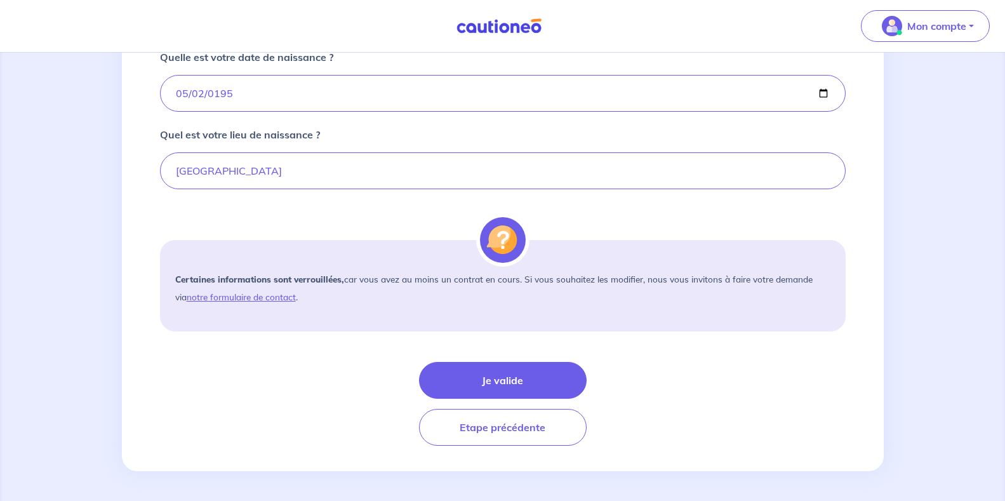
scroll to position [812, 0]
click at [504, 383] on button "Je valide" at bounding box center [503, 379] width 168 height 37
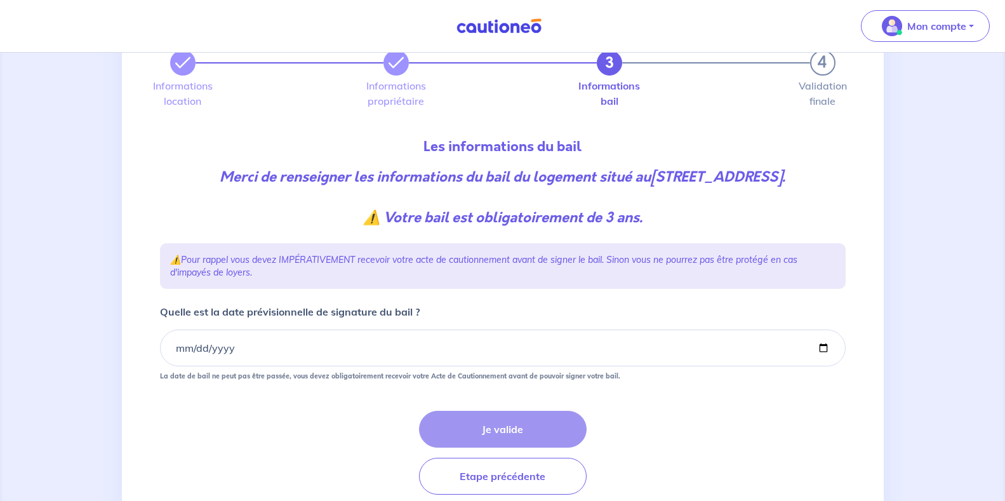
scroll to position [127, 0]
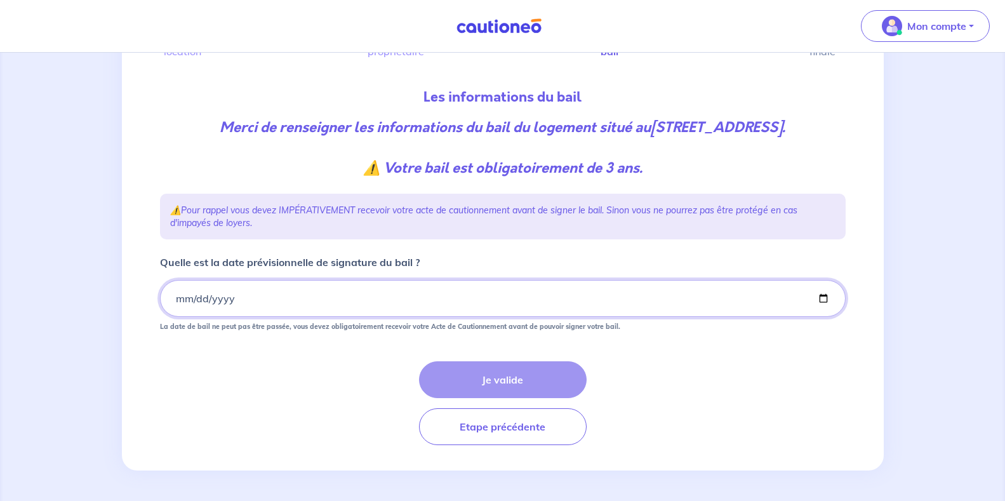
click at [188, 306] on input "Quelle est la date prévisionnelle de signature du bail ?" at bounding box center [502, 298] width 685 height 37
click at [176, 305] on input "Quelle est la date prévisionnelle de signature du bail ?" at bounding box center [502, 298] width 685 height 37
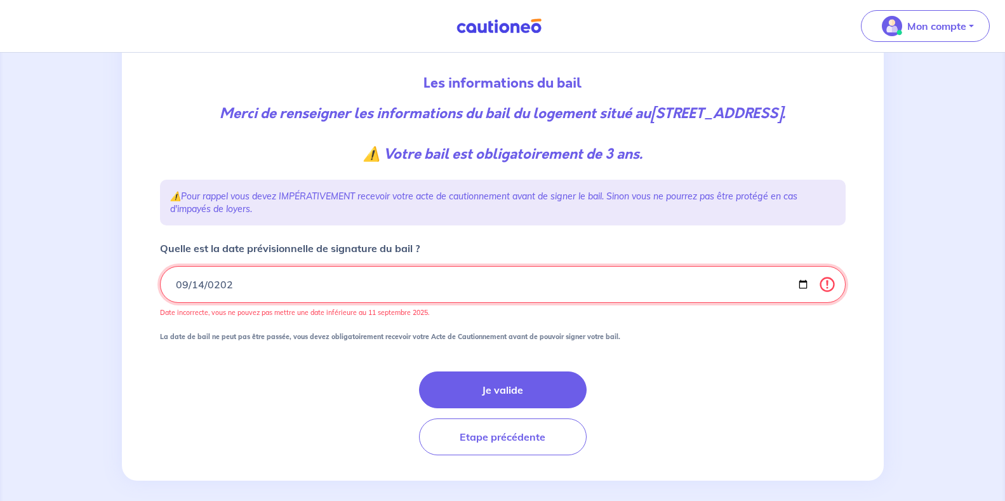
type input "[DATE]"
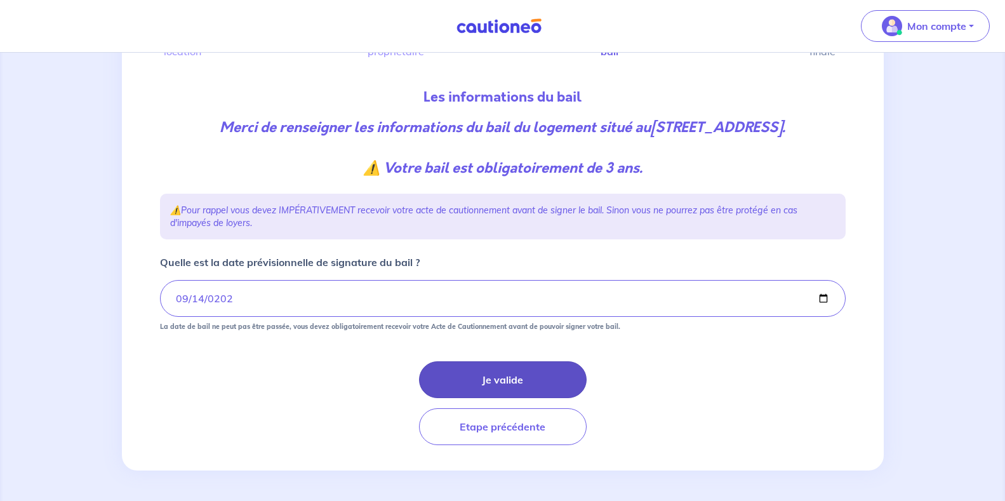
click at [492, 389] on button "Je valide" at bounding box center [503, 379] width 168 height 37
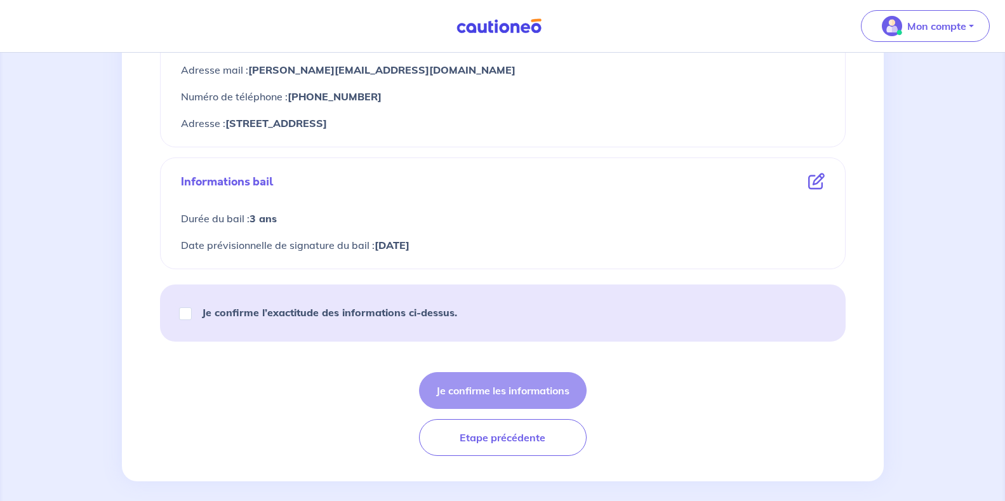
scroll to position [617, 0]
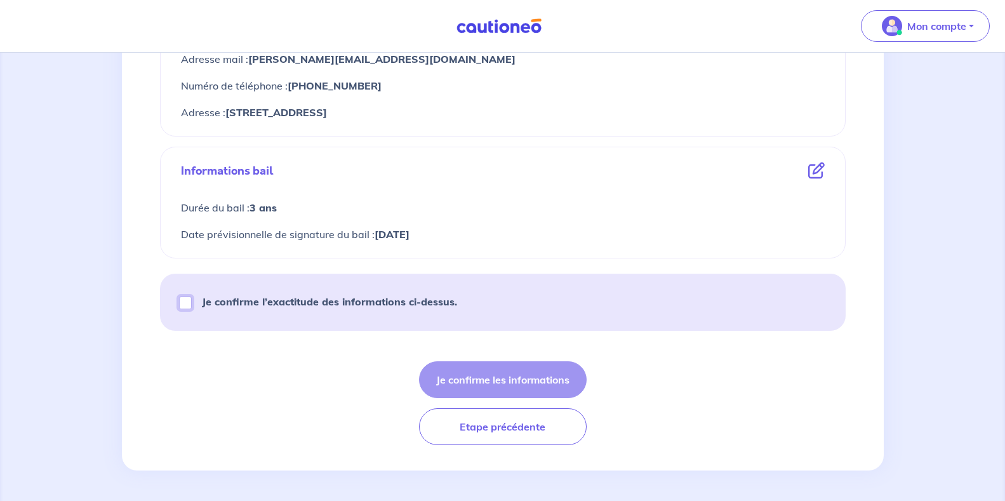
click at [188, 303] on input "Je confirme l’exactitude des informations ci-dessus." at bounding box center [185, 302] width 13 height 13
checkbox input "true"
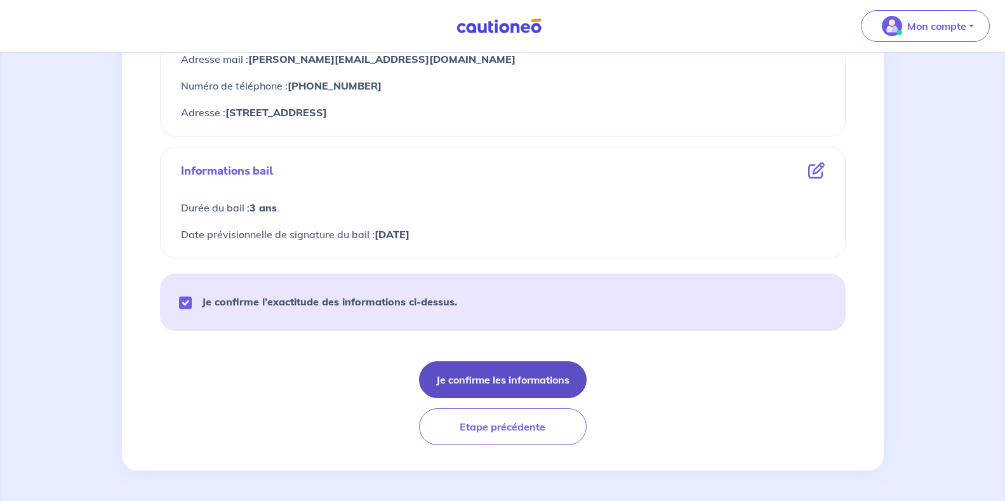
click at [496, 379] on button "Je confirme les informations" at bounding box center [503, 379] width 168 height 37
